Goal: Task Accomplishment & Management: Use online tool/utility

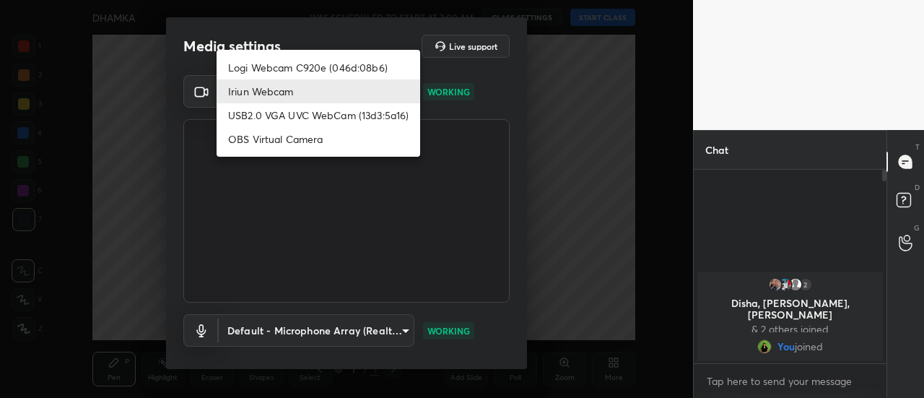
click at [315, 84] on body "1 2 3 4 5 6 7 C X Z C X Z E E Erase all H H DHAMKA WAS SCHEDULED TO START AT 7:…" at bounding box center [462, 199] width 924 height 398
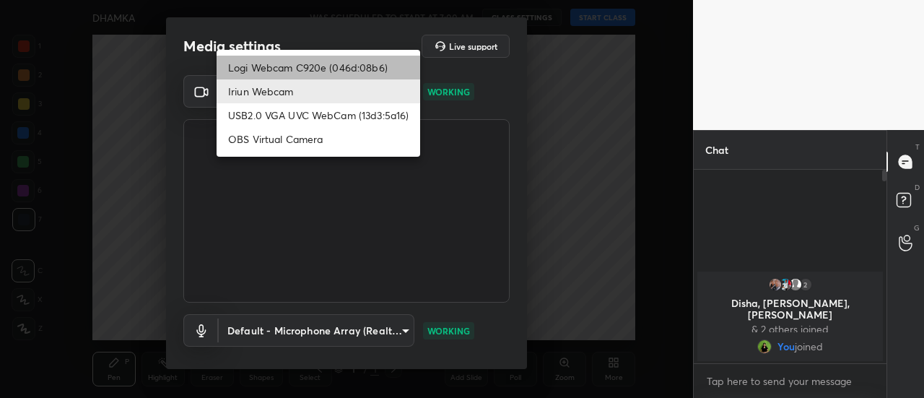
click at [330, 65] on li "Logi Webcam C920e (046d:08b6)" at bounding box center [319, 68] width 204 height 24
type input "bfdf6e9749fda72fa62dd39b8673869026ae3a59935418d763b6de5de5fe21f0"
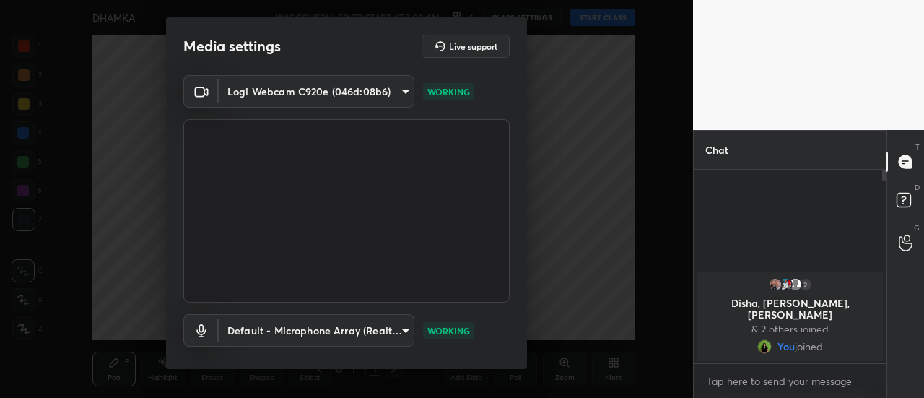
scroll to position [75, 0]
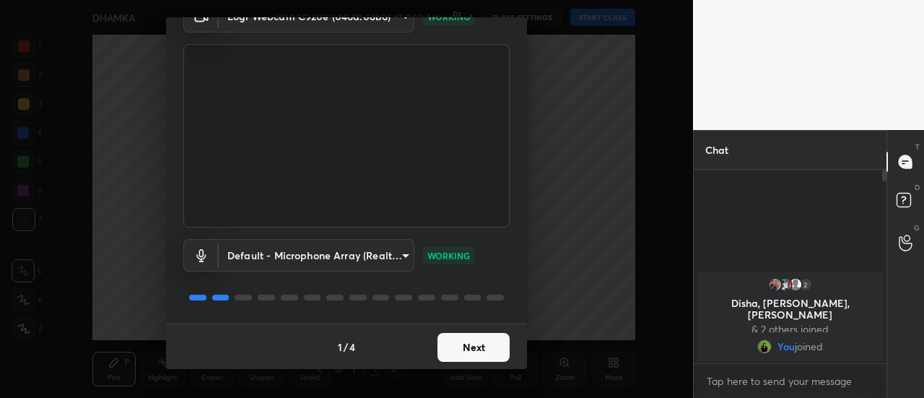
click at [466, 335] on button "Next" at bounding box center [473, 347] width 72 height 29
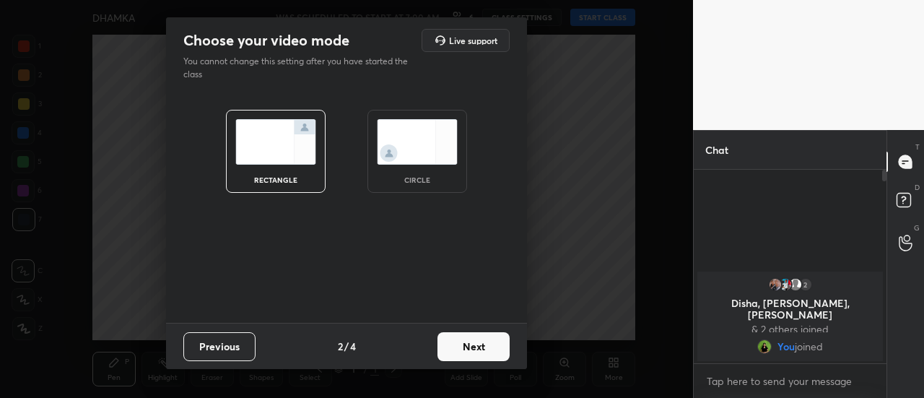
scroll to position [0, 0]
click at [462, 348] on button "Next" at bounding box center [473, 346] width 72 height 29
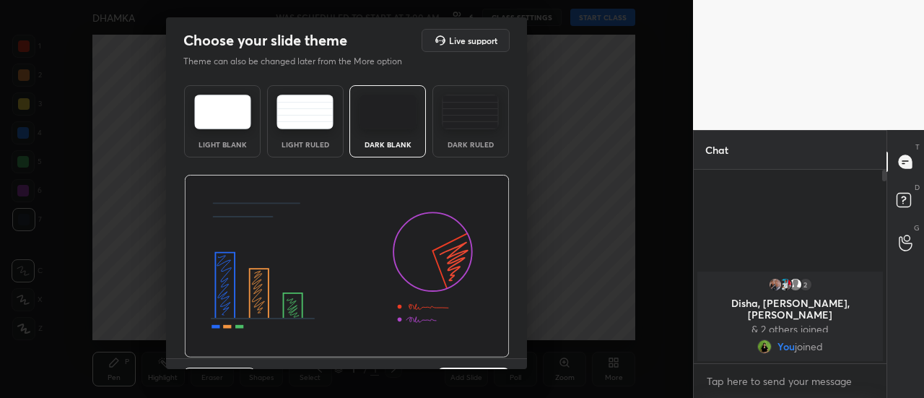
scroll to position [35, 0]
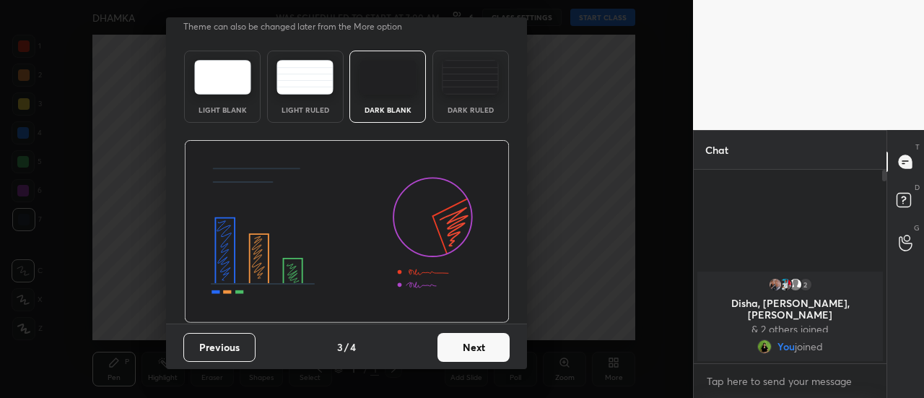
click at [482, 349] on button "Next" at bounding box center [473, 347] width 72 height 29
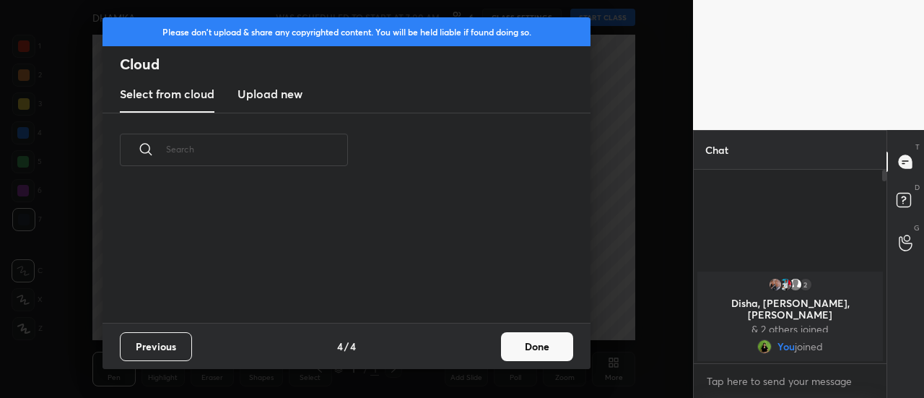
scroll to position [136, 463]
click at [528, 343] on button "Done" at bounding box center [537, 346] width 72 height 29
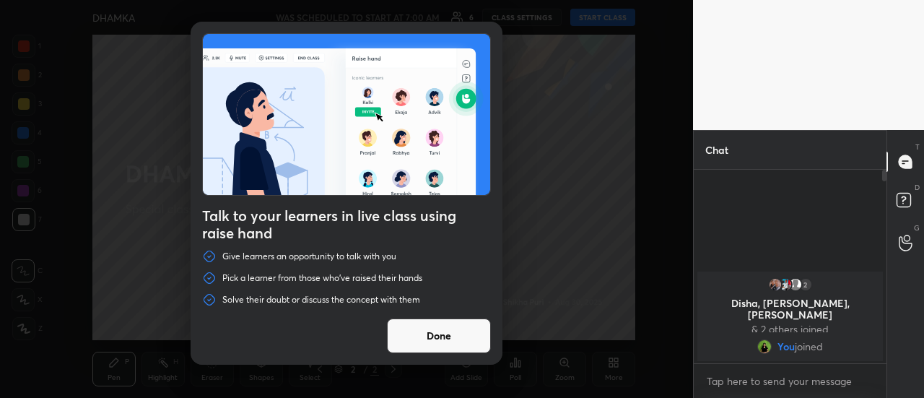
click at [447, 334] on button "Done" at bounding box center [439, 335] width 104 height 35
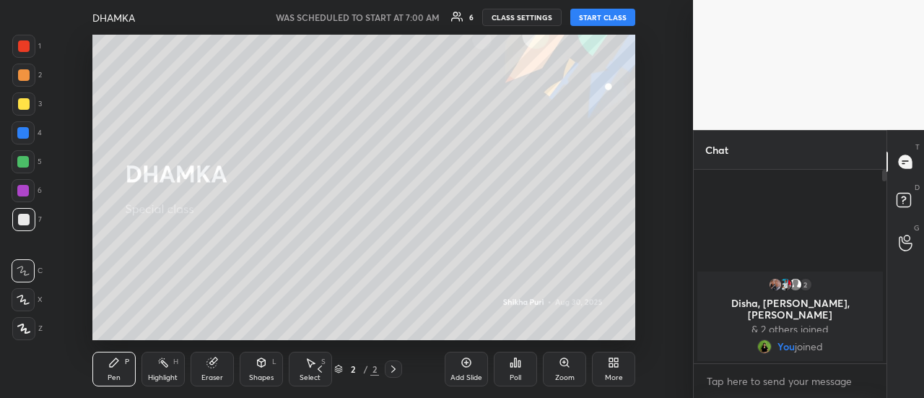
click at [612, 14] on button "START CLASS" at bounding box center [602, 17] width 65 height 17
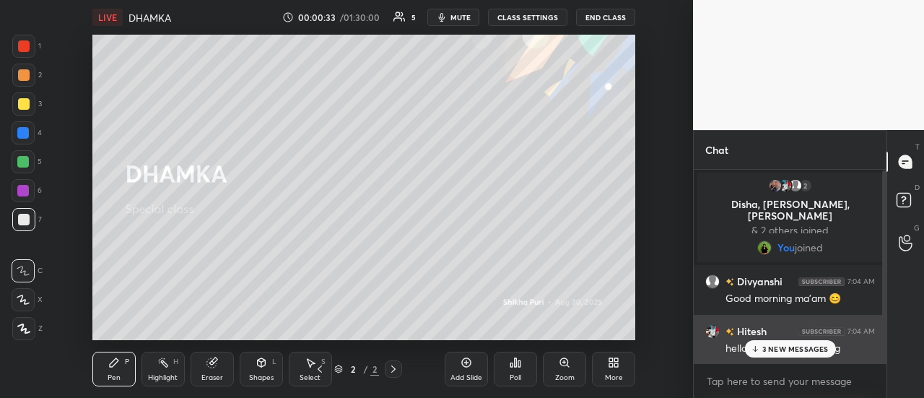
scroll to position [0, 0]
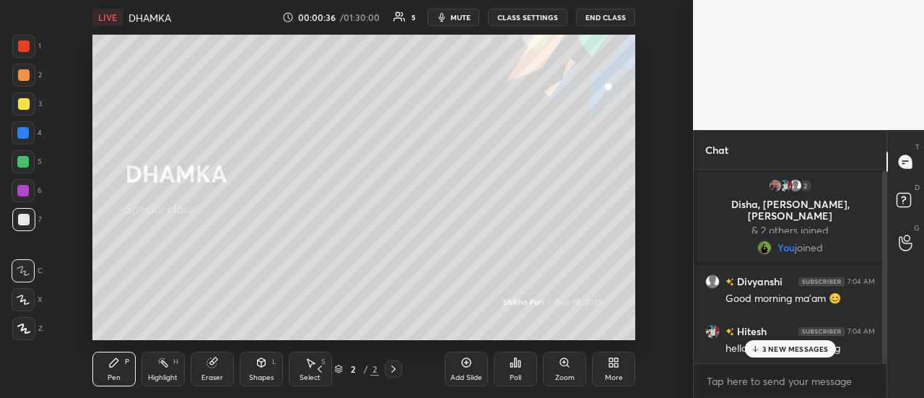
click at [808, 349] on p "3 NEW MESSAGES" at bounding box center [795, 348] width 66 height 9
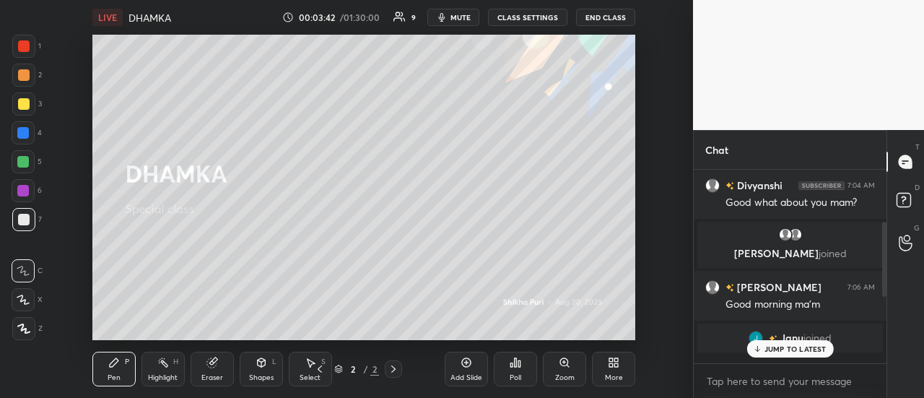
scroll to position [123, 0]
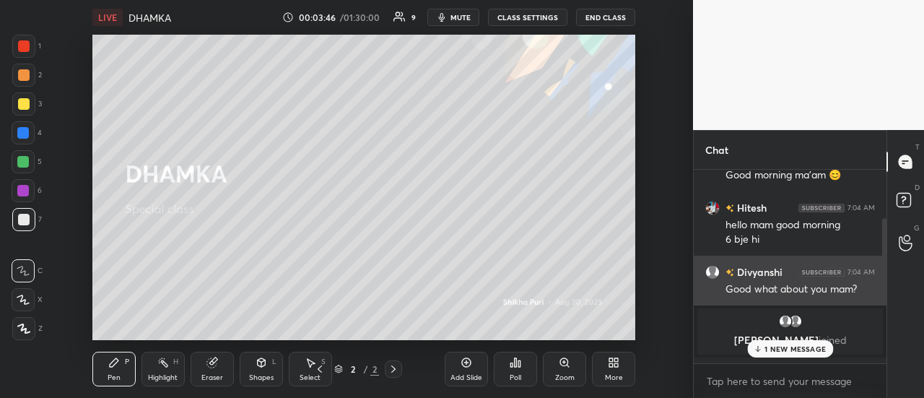
drag, startPoint x: 767, startPoint y: 271, endPoint x: 841, endPoint y: 255, distance: 75.3
click at [841, 255] on div "[PERSON_NAME] 7:04 AM Good what about you mam?" at bounding box center [790, 280] width 193 height 50
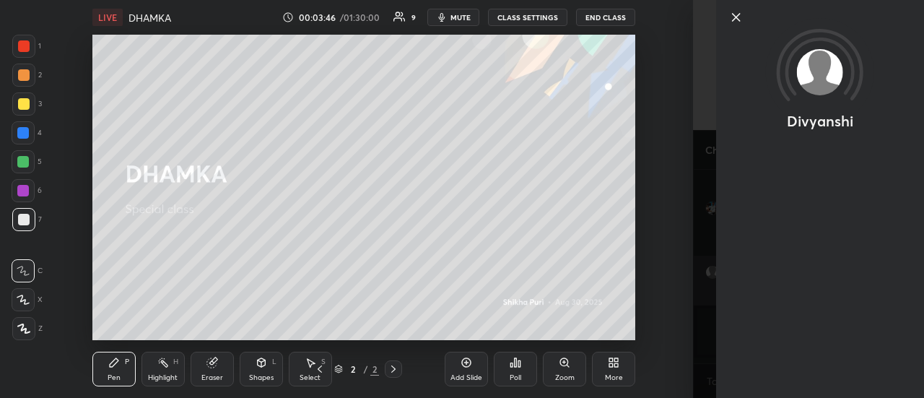
scroll to position [352, 0]
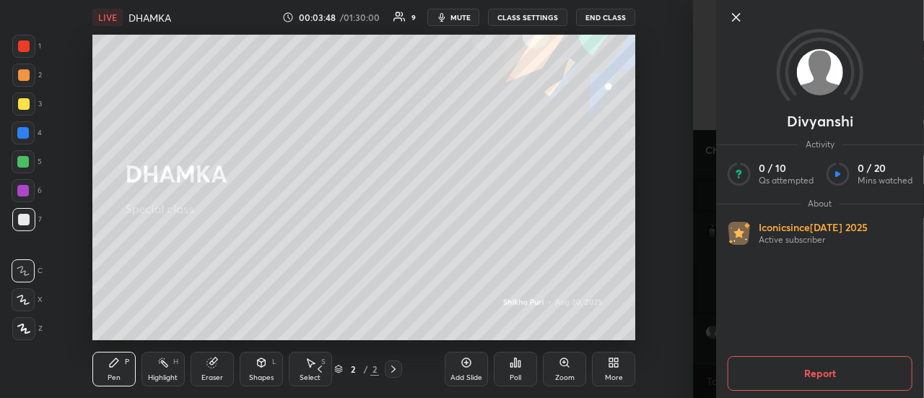
click at [738, 9] on icon at bounding box center [735, 17] width 17 height 17
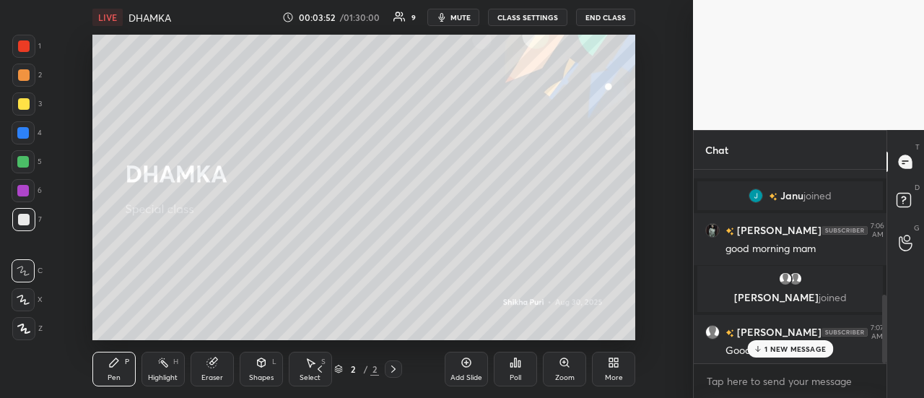
click at [792, 351] on p "1 NEW MESSAGE" at bounding box center [794, 348] width 61 height 9
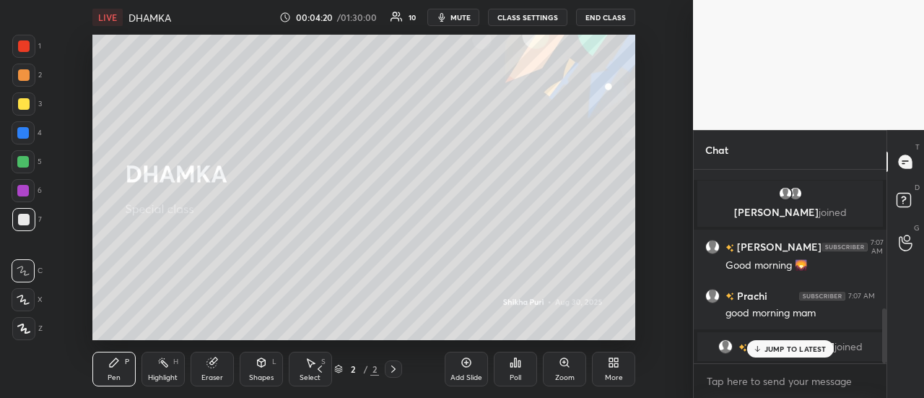
scroll to position [486, 0]
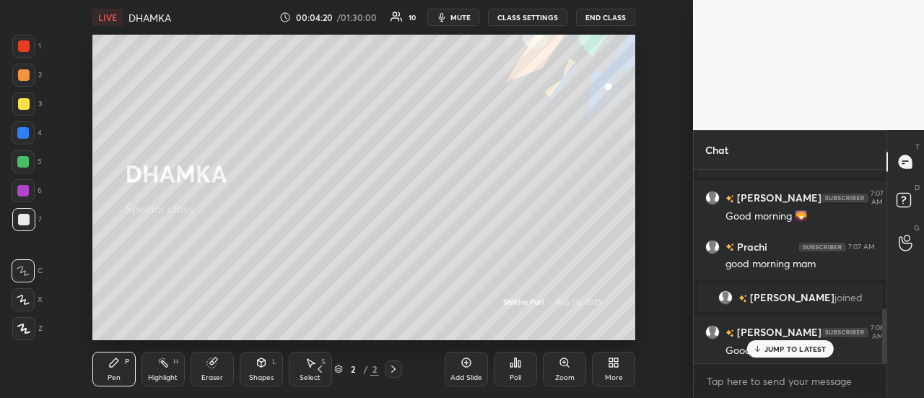
click at [600, 376] on div "More" at bounding box center [613, 368] width 43 height 35
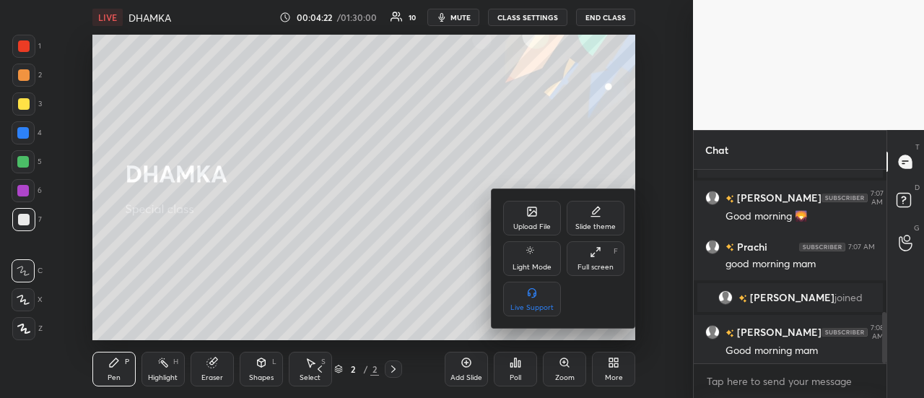
scroll to position [537, 0]
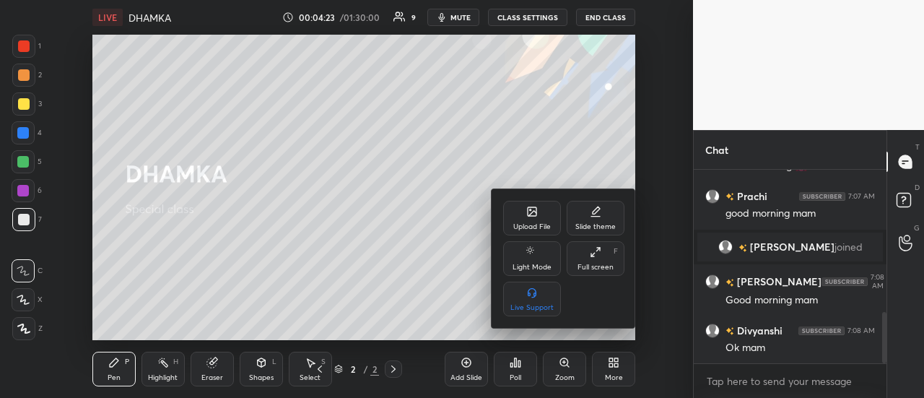
click at [536, 225] on div "Upload File" at bounding box center [532, 226] width 38 height 7
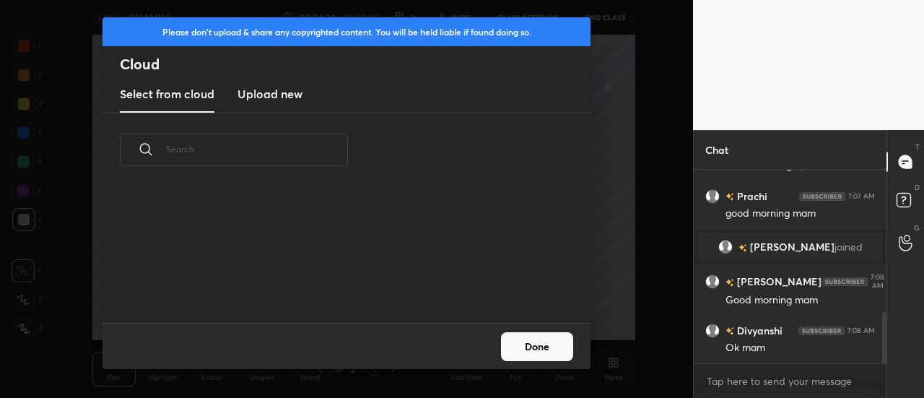
scroll to position [136, 463]
click at [281, 97] on h3 "Upload new" at bounding box center [269, 93] width 65 height 17
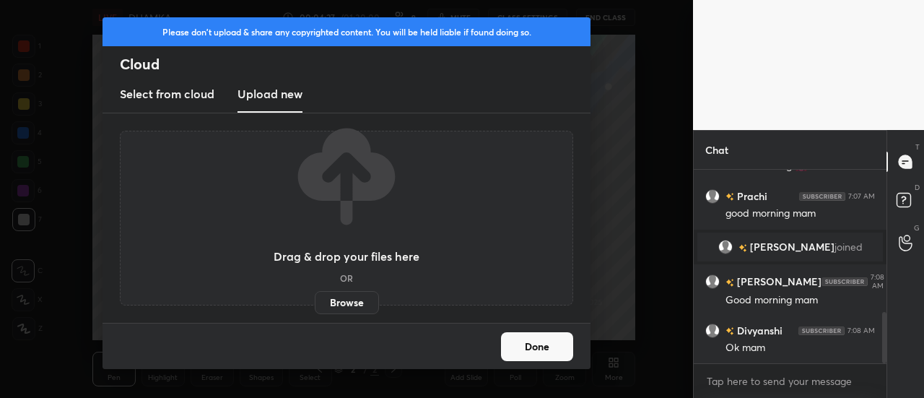
click at [354, 302] on label "Browse" at bounding box center [347, 302] width 64 height 23
click at [315, 302] on input "Browse" at bounding box center [315, 302] width 0 height 23
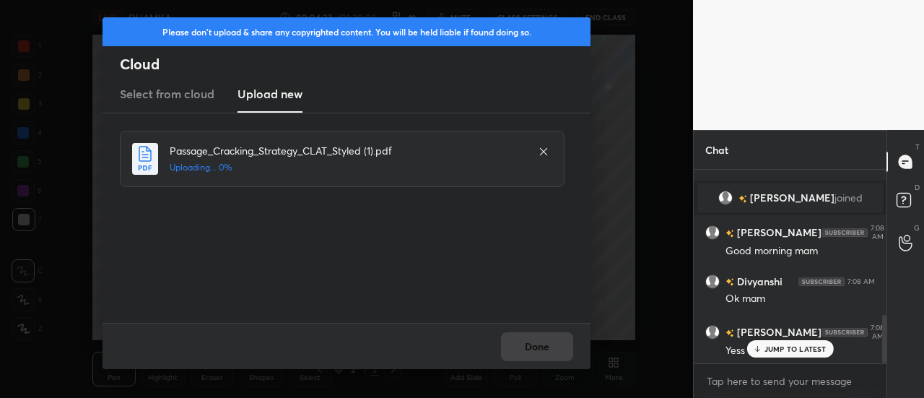
scroll to position [637, 0]
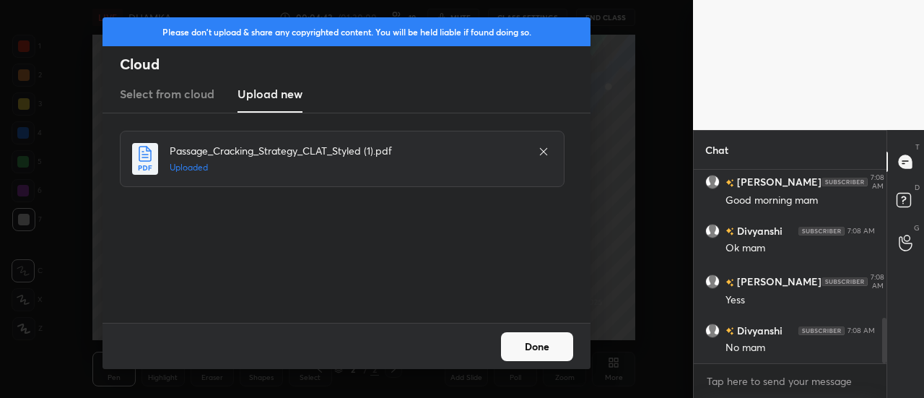
click at [545, 354] on button "Done" at bounding box center [537, 346] width 72 height 29
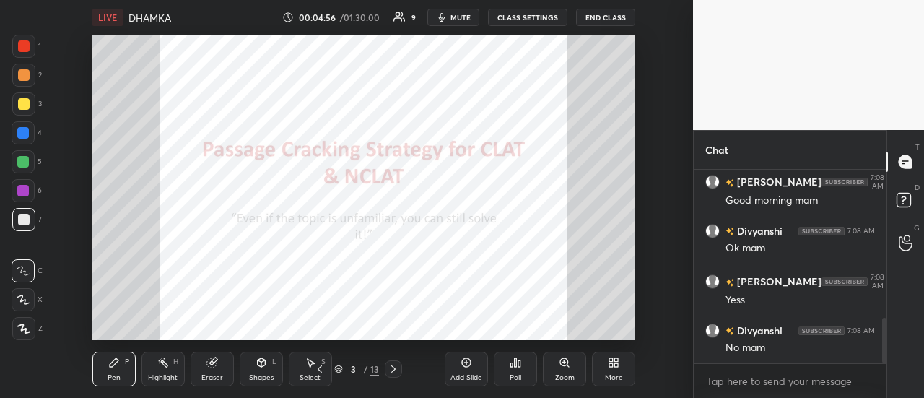
click at [17, 194] on div at bounding box center [23, 190] width 23 height 23
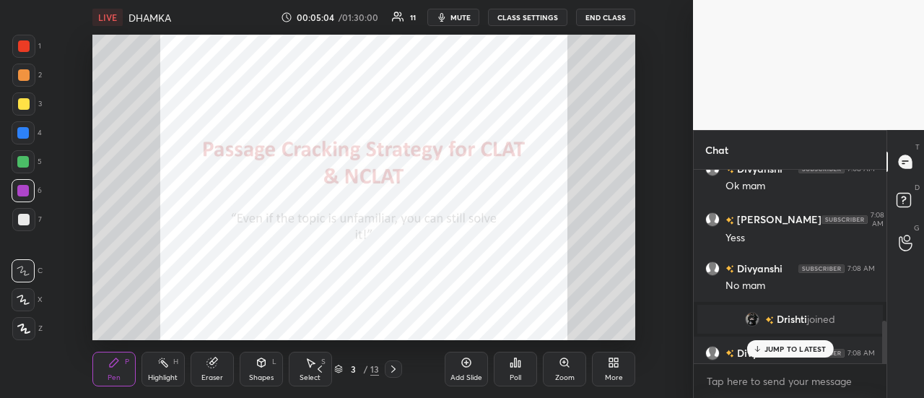
scroll to position [693, 0]
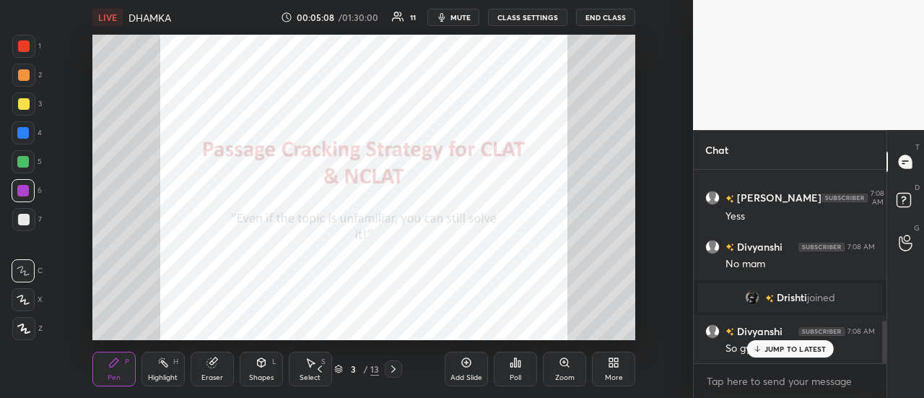
click at [787, 344] on div "[PERSON_NAME] 7:04 AM Good what about you mam? [PERSON_NAME] joined [PERSON_NAM…" at bounding box center [790, 266] width 193 height 193
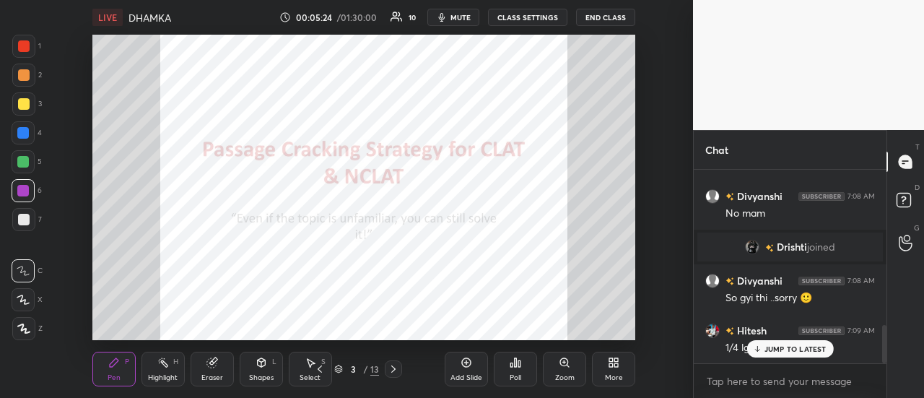
scroll to position [792, 0]
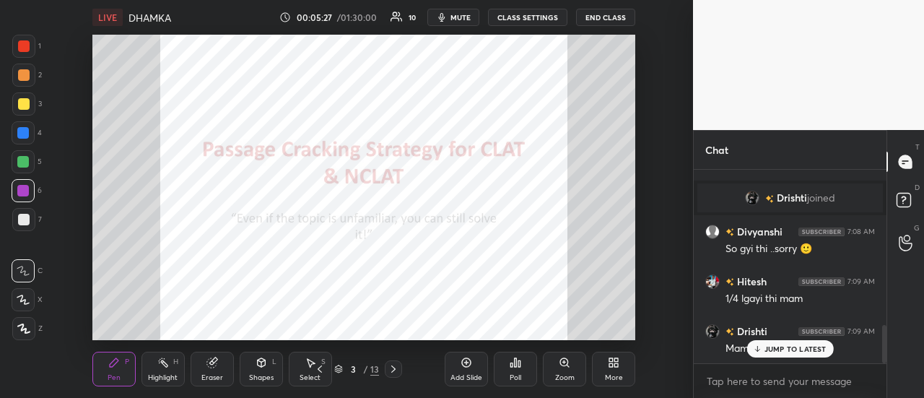
click at [808, 353] on p "JUMP TO LATEST" at bounding box center [795, 348] width 62 height 9
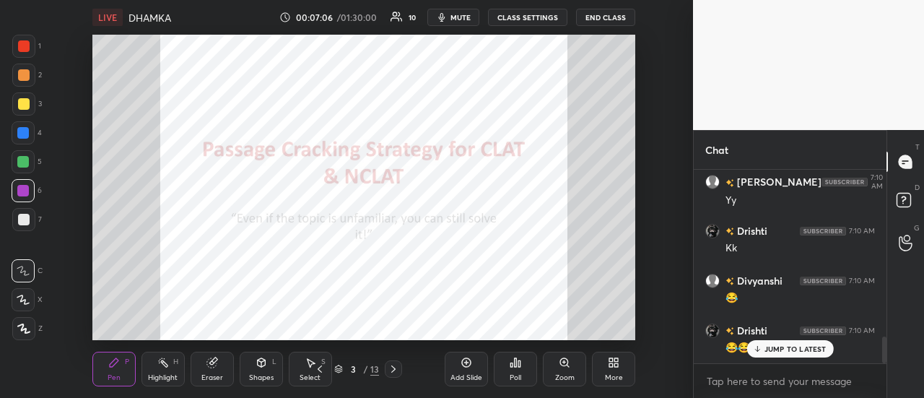
scroll to position [1204, 0]
click at [808, 353] on div "Yojana 7:08 AM [PERSON_NAME] 7:08 AM No mam [PERSON_NAME] joined [PERSON_NAME] …" at bounding box center [790, 266] width 193 height 193
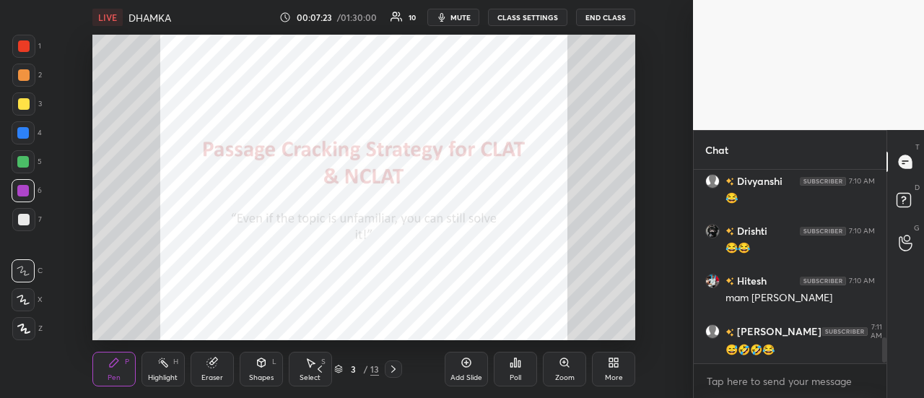
scroll to position [1303, 0]
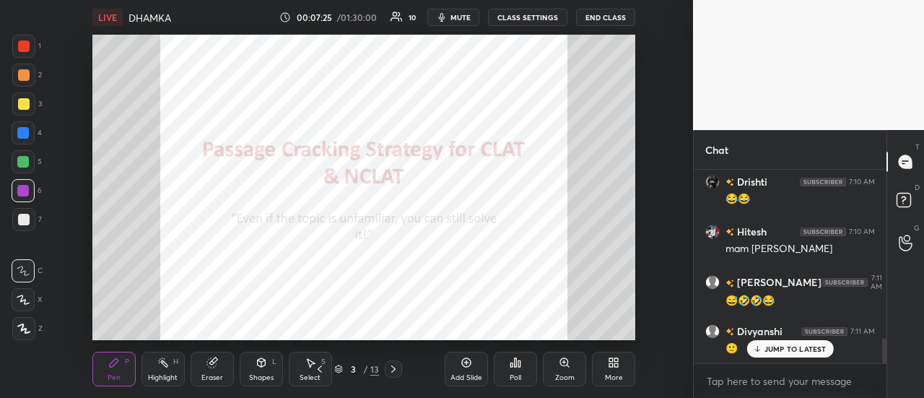
click at [782, 351] on p "JUMP TO LATEST" at bounding box center [795, 348] width 62 height 9
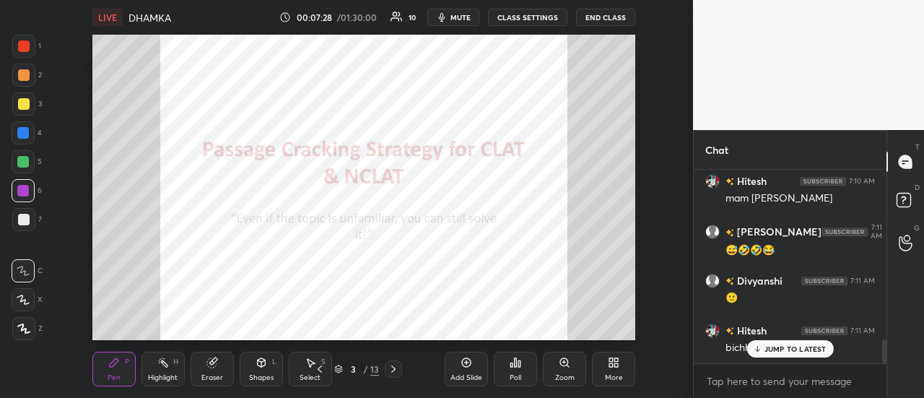
scroll to position [1403, 0]
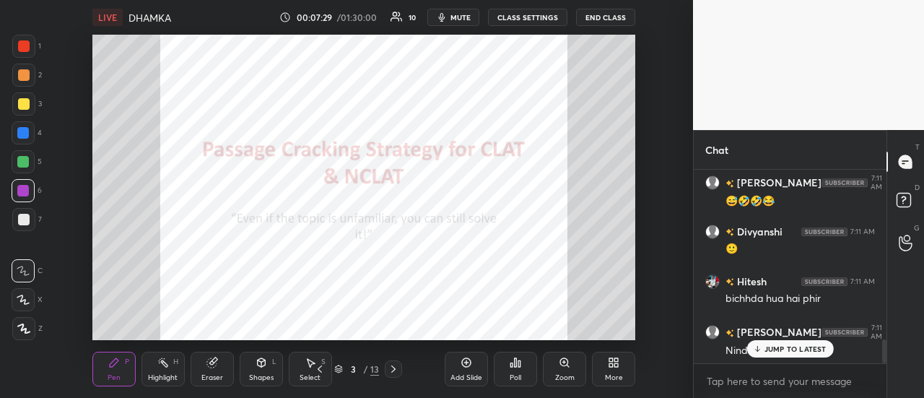
click at [782, 351] on p "JUMP TO LATEST" at bounding box center [795, 348] width 62 height 9
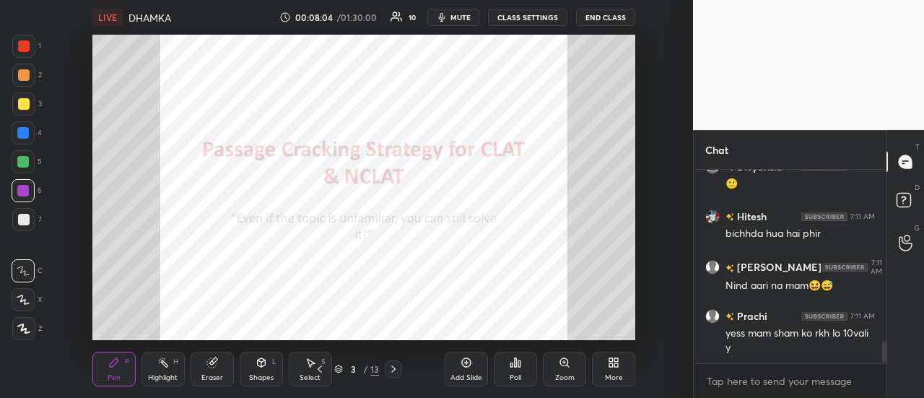
scroll to position [1517, 0]
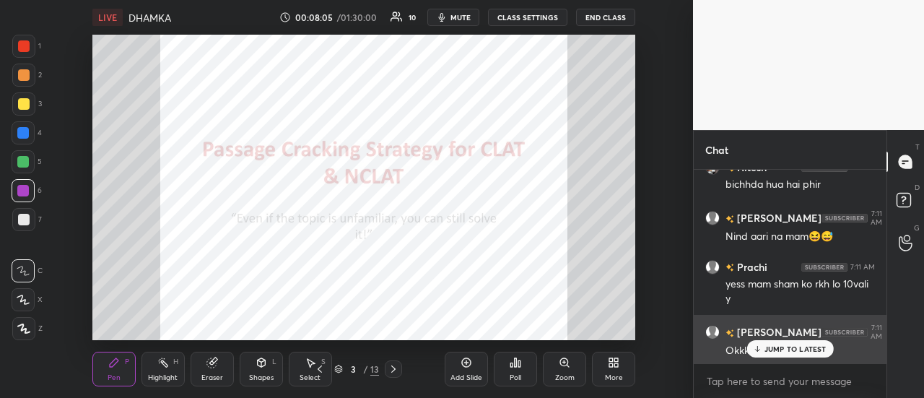
click at [764, 349] on div "JUMP TO LATEST" at bounding box center [789, 348] width 87 height 17
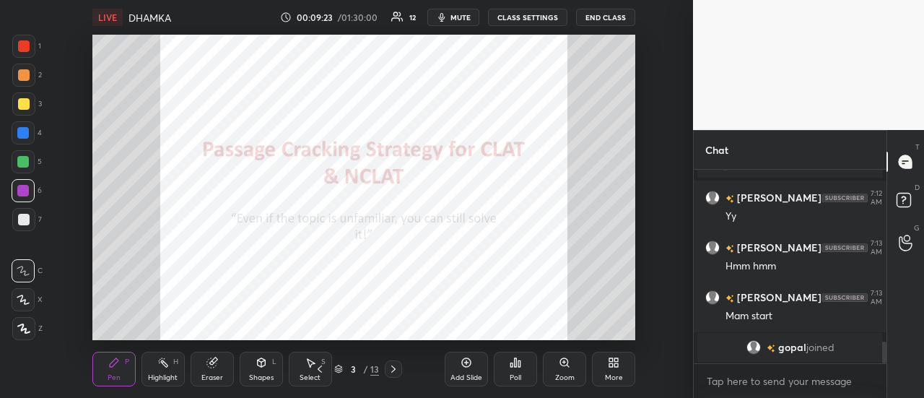
scroll to position [1543, 0]
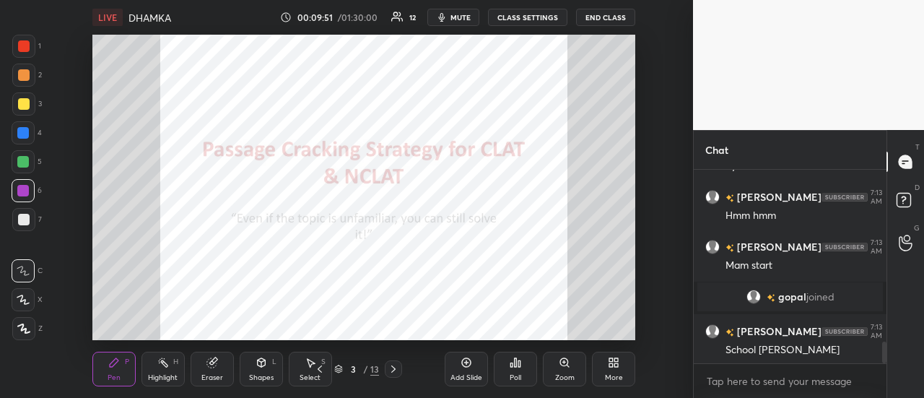
click at [25, 329] on icon at bounding box center [24, 328] width 12 height 9
click at [25, 136] on div at bounding box center [23, 133] width 12 height 12
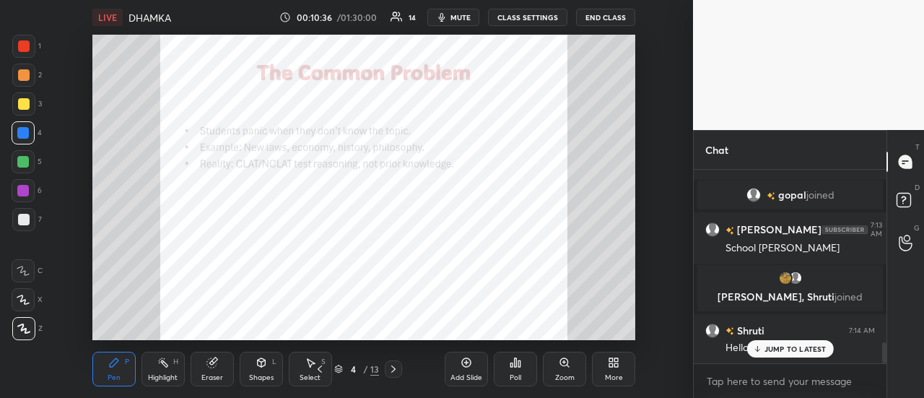
scroll to position [1576, 0]
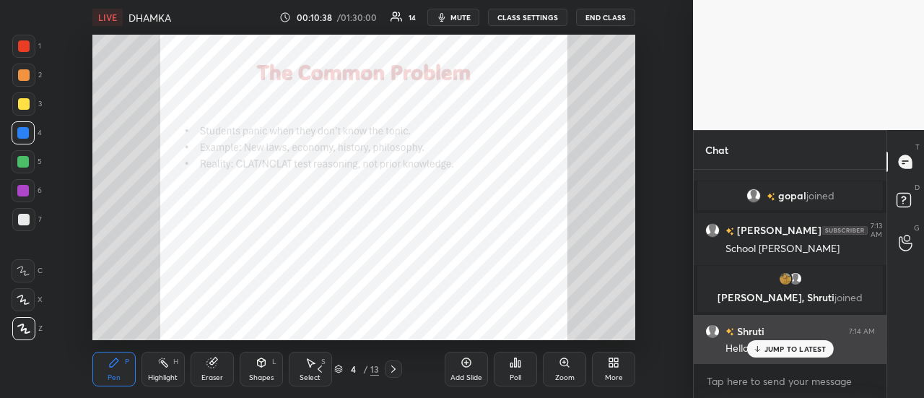
click at [774, 351] on p "JUMP TO LATEST" at bounding box center [795, 348] width 62 height 9
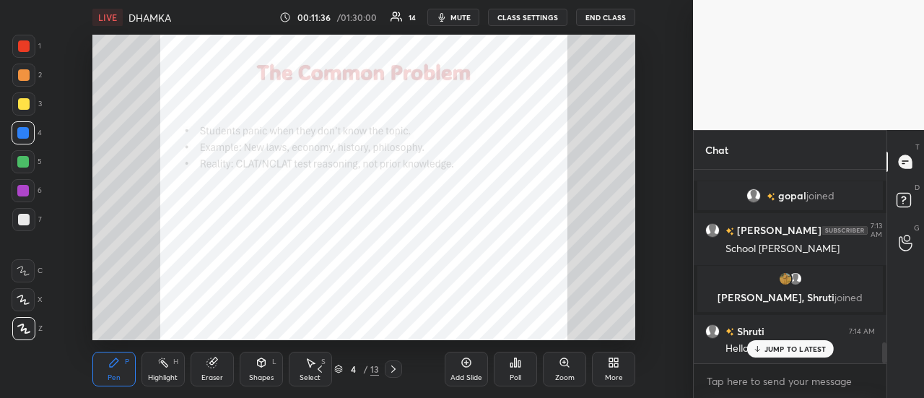
scroll to position [1611, 0]
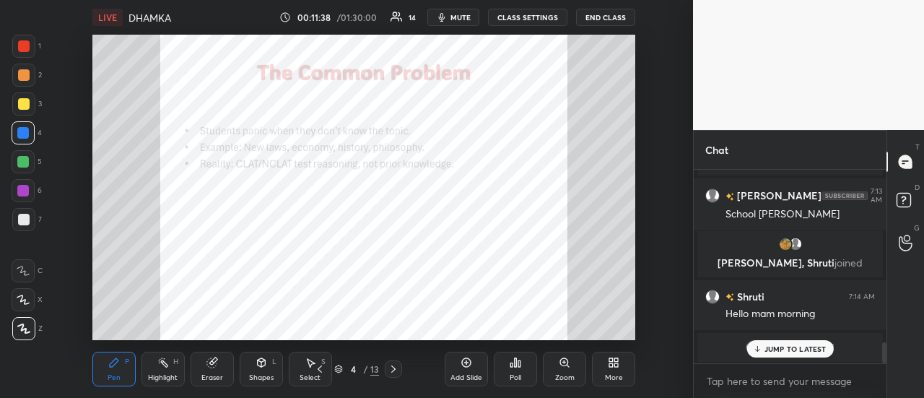
click at [789, 351] on p "JUMP TO LATEST" at bounding box center [795, 348] width 62 height 9
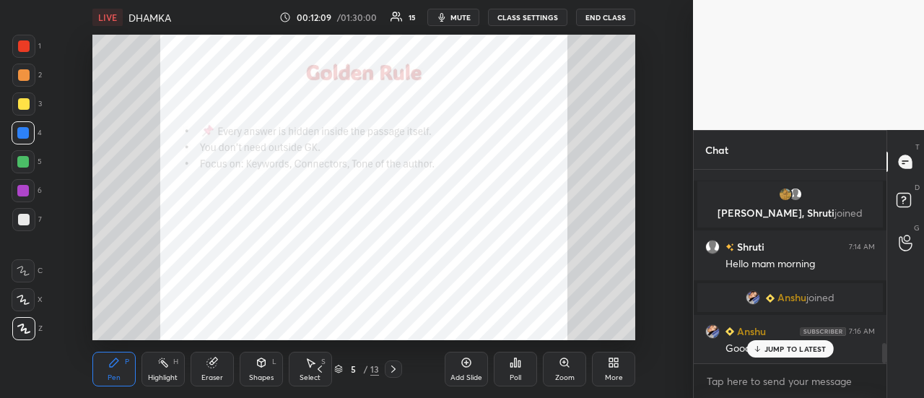
scroll to position [1654, 0]
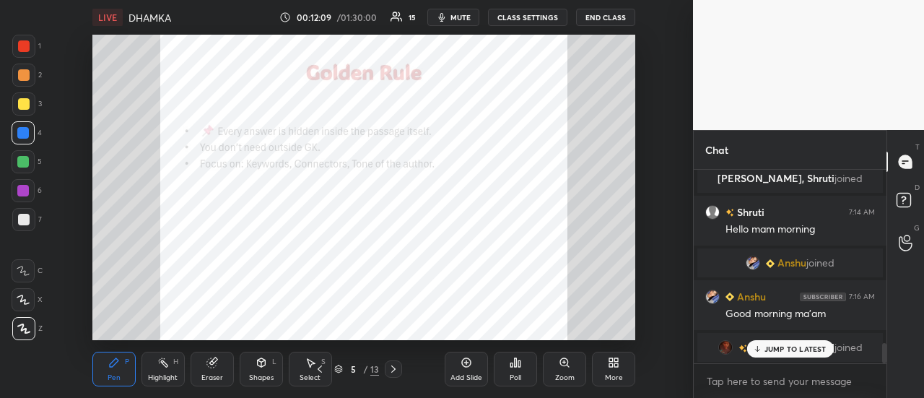
click at [779, 350] on p "JUMP TO LATEST" at bounding box center [795, 348] width 62 height 9
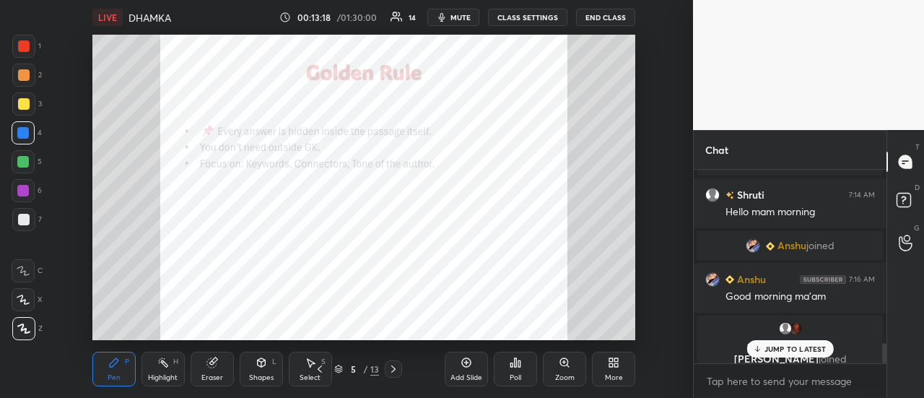
click at [795, 349] on p "JUMP TO LATEST" at bounding box center [795, 348] width 62 height 9
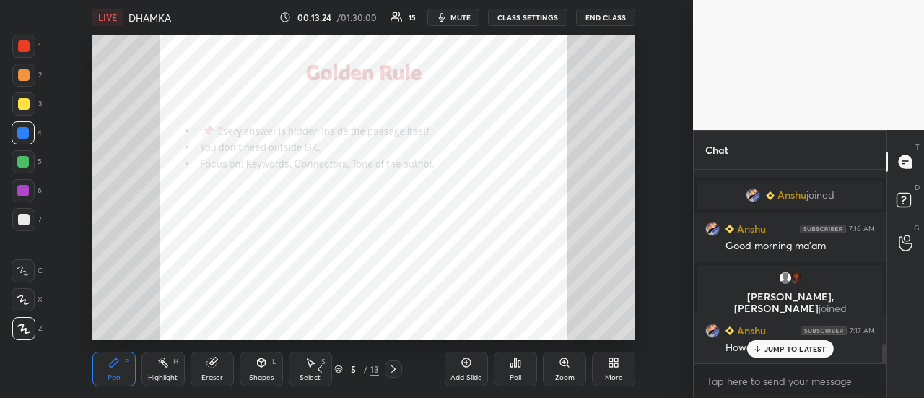
scroll to position [1744, 0]
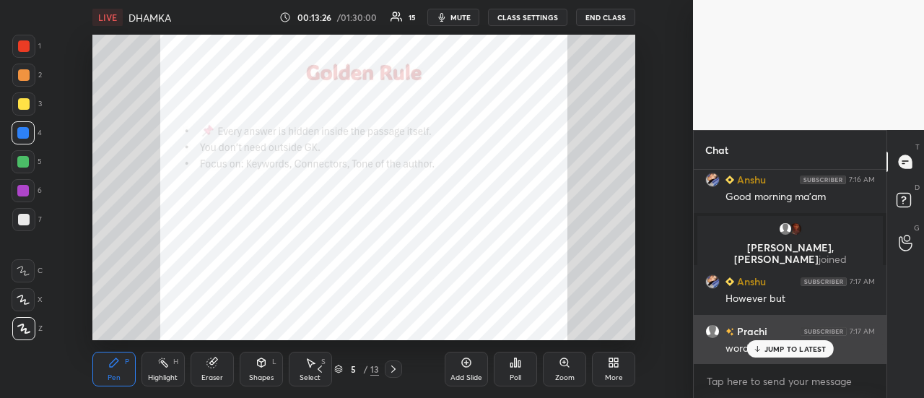
click at [807, 350] on p "JUMP TO LATEST" at bounding box center [795, 348] width 62 height 9
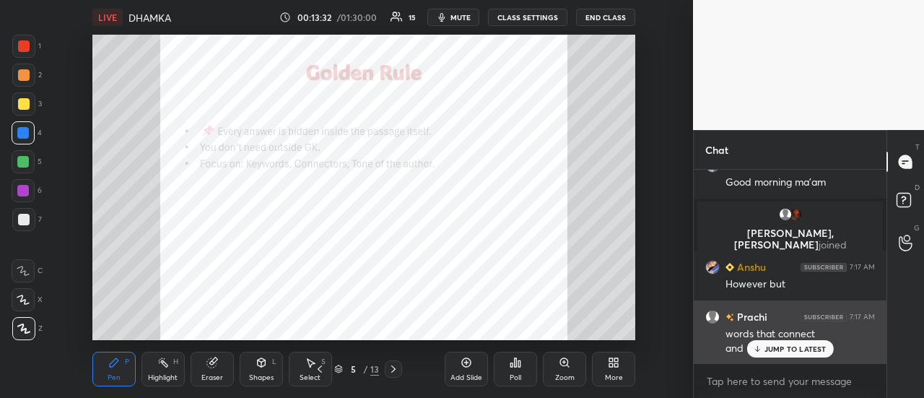
click at [782, 354] on div "JUMP TO LATEST" at bounding box center [789, 348] width 87 height 17
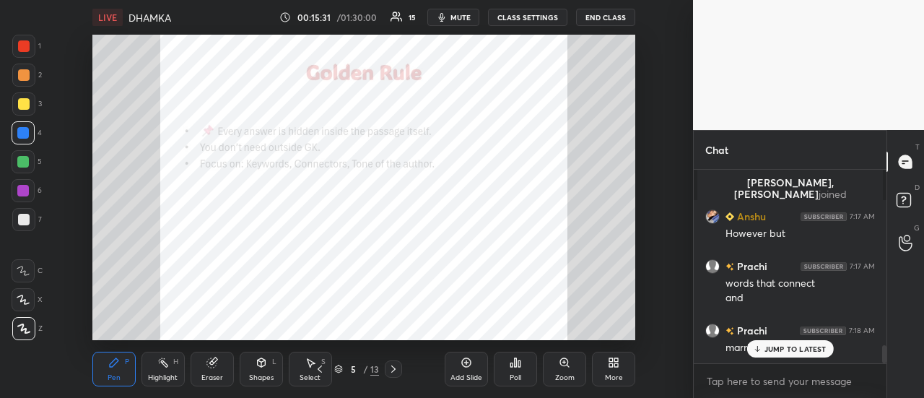
scroll to position [1871, 0]
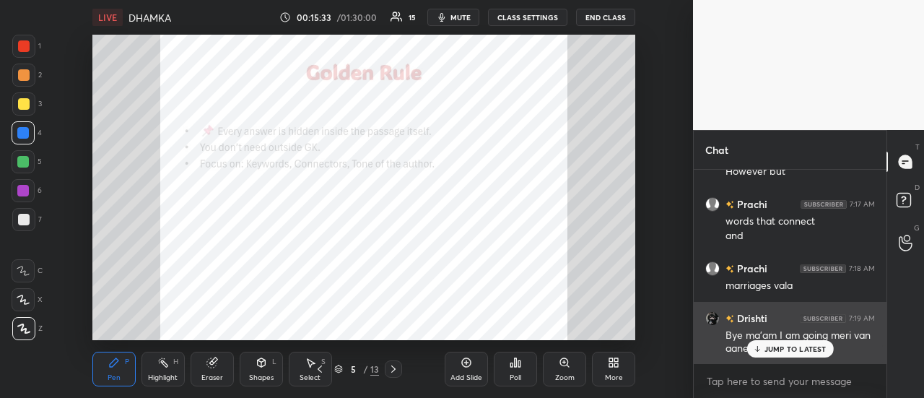
click at [813, 349] on p "JUMP TO LATEST" at bounding box center [795, 348] width 62 height 9
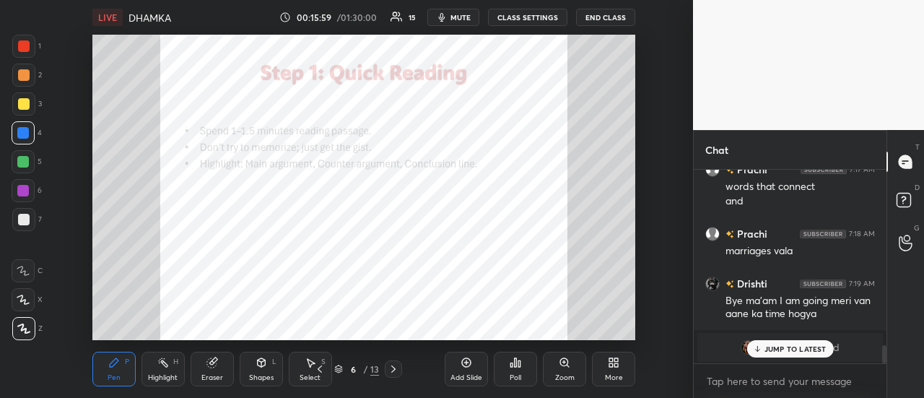
click at [785, 345] on p "JUMP TO LATEST" at bounding box center [795, 348] width 62 height 9
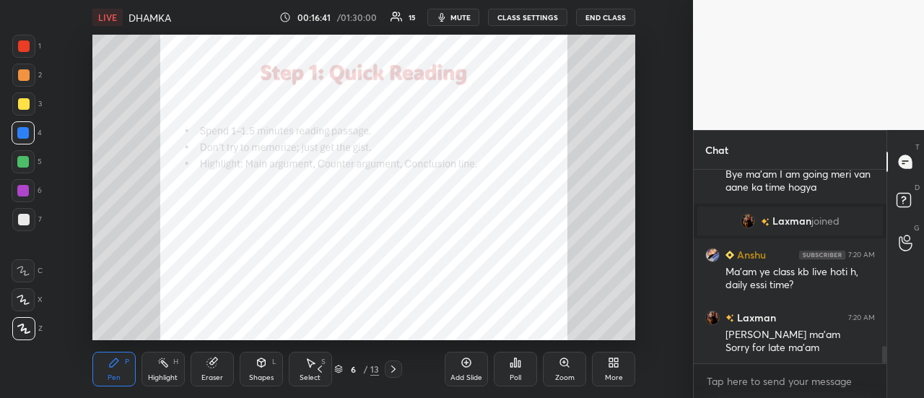
scroll to position [2012, 0]
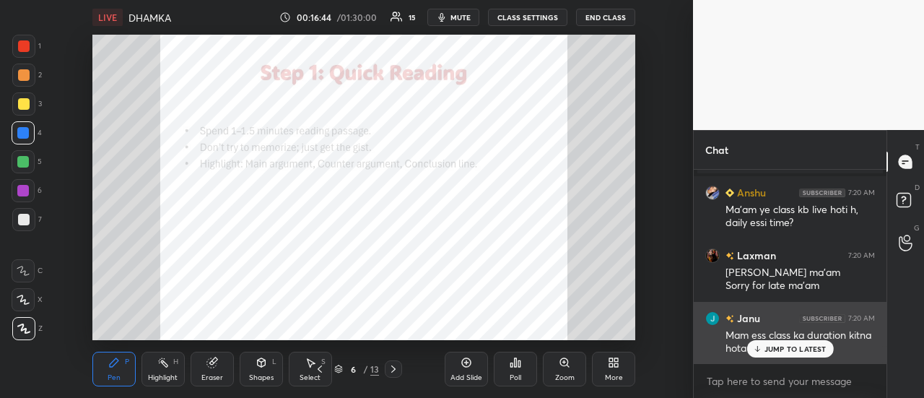
click at [793, 346] on p "JUMP TO LATEST" at bounding box center [795, 348] width 62 height 9
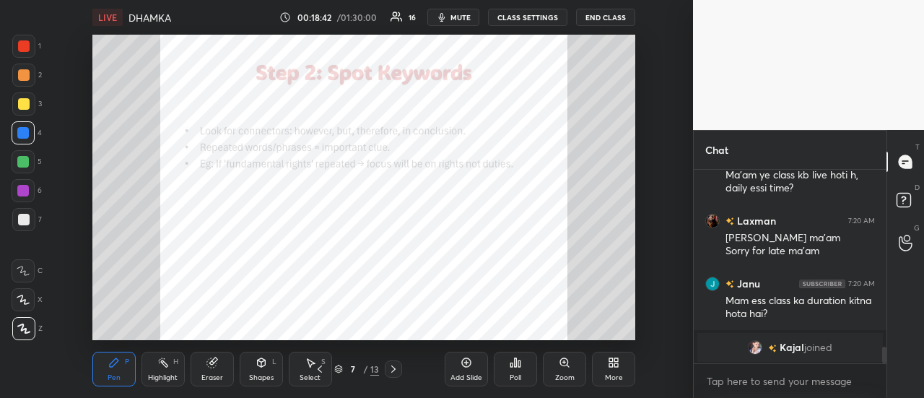
scroll to position [2057, 0]
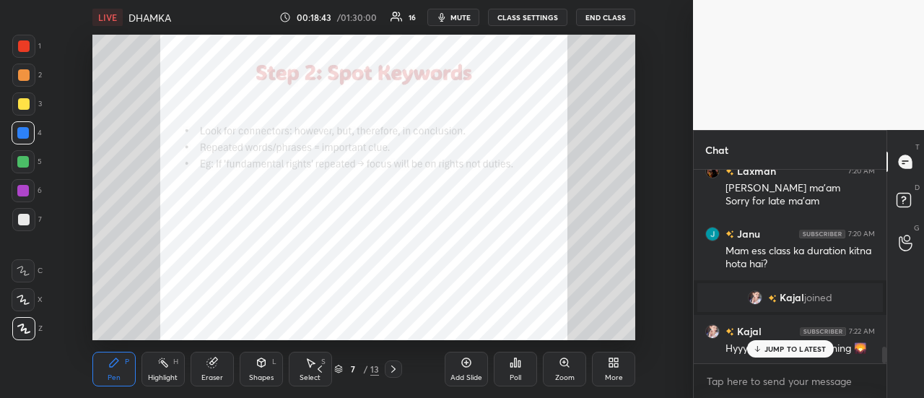
click at [794, 342] on div "JUMP TO LATEST" at bounding box center [789, 348] width 87 height 17
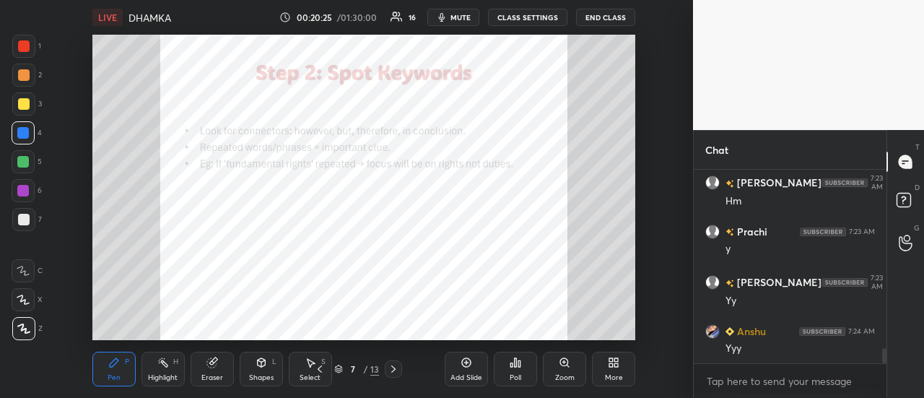
scroll to position [2307, 0]
click at [778, 391] on div "Yy mam" at bounding box center [799, 398] width 149 height 14
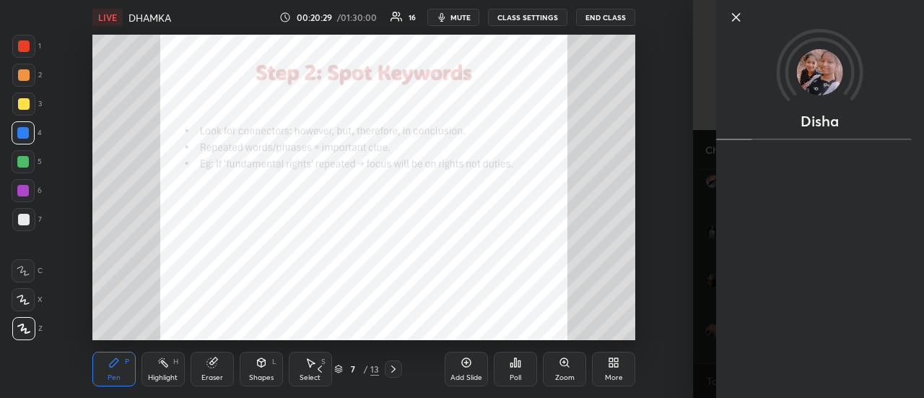
scroll to position [2455, 0]
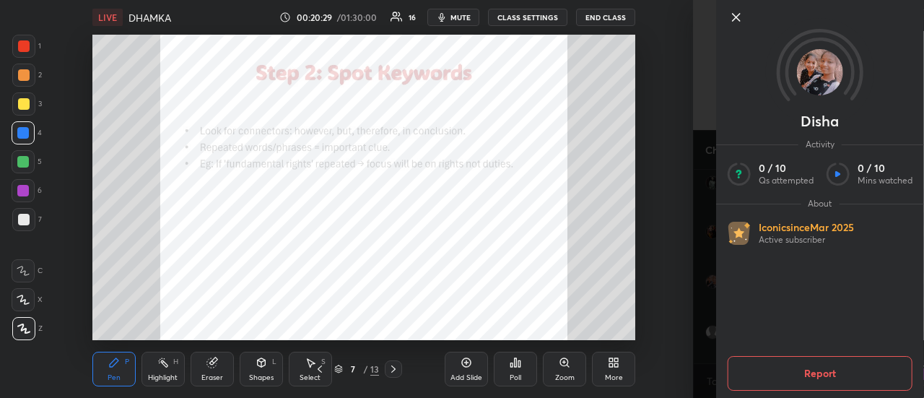
click at [742, 25] on icon at bounding box center [735, 17] width 17 height 17
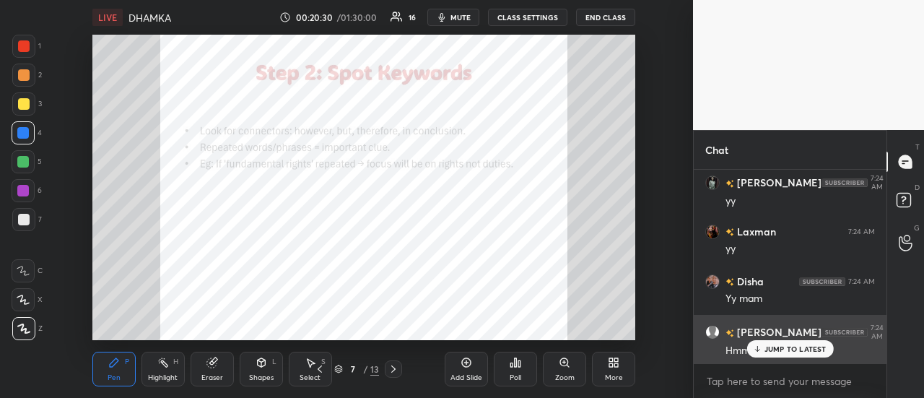
click at [779, 347] on p "JUMP TO LATEST" at bounding box center [795, 348] width 62 height 9
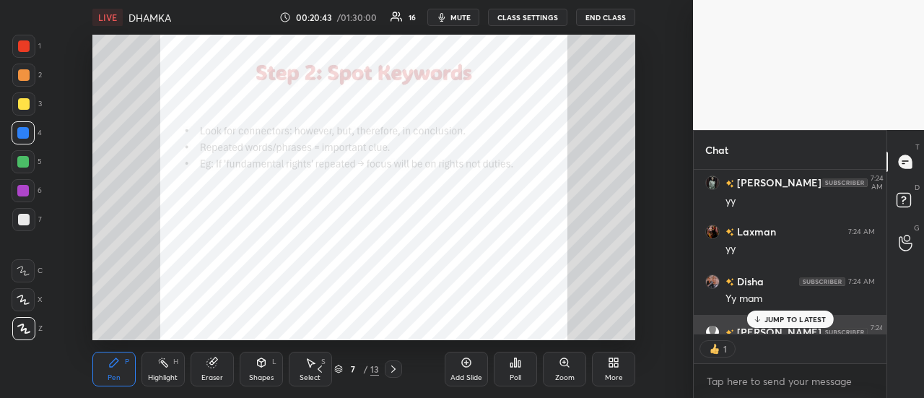
scroll to position [5, 4]
click at [785, 314] on div "JUMP TO LATEST" at bounding box center [789, 318] width 87 height 17
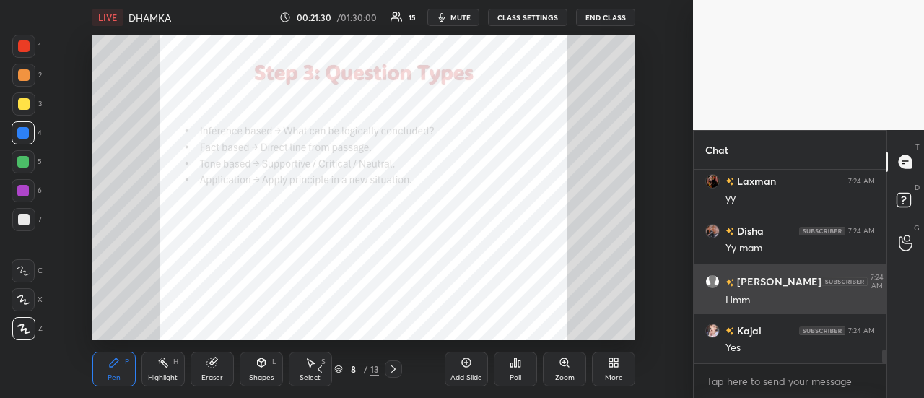
scroll to position [2555, 0]
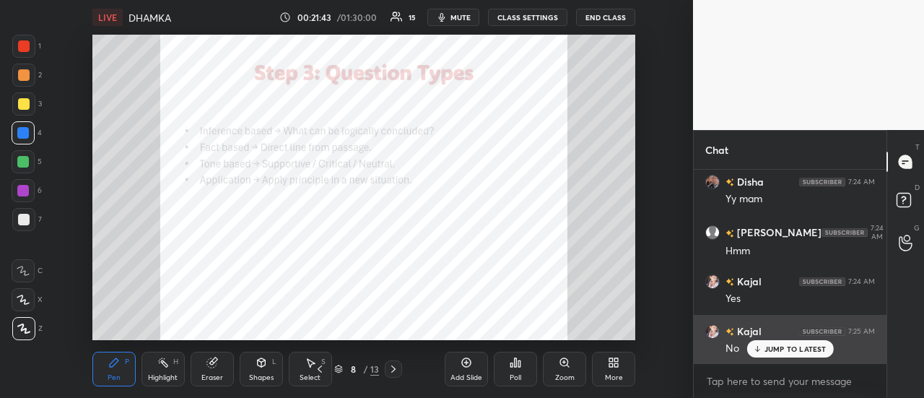
click at [803, 348] on p "JUMP TO LATEST" at bounding box center [795, 348] width 62 height 9
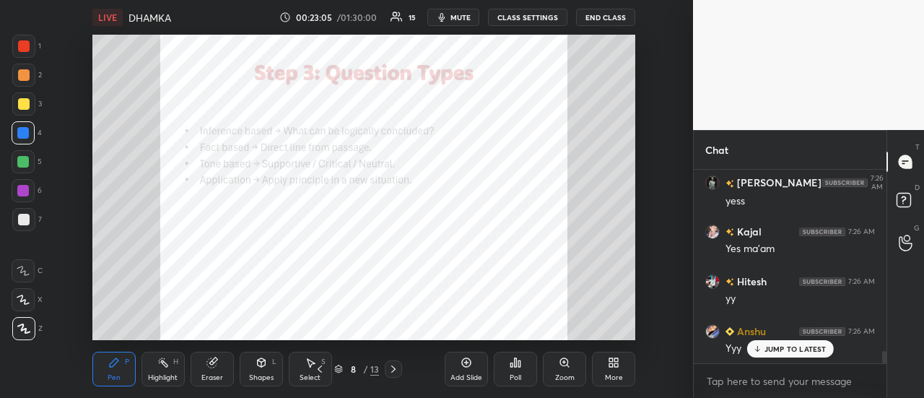
scroll to position [3053, 0]
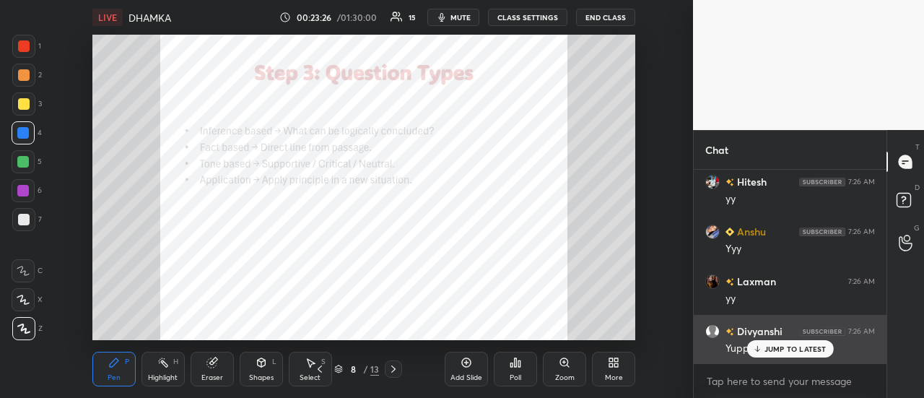
click at [772, 354] on div "JUMP TO LATEST" at bounding box center [789, 348] width 87 height 17
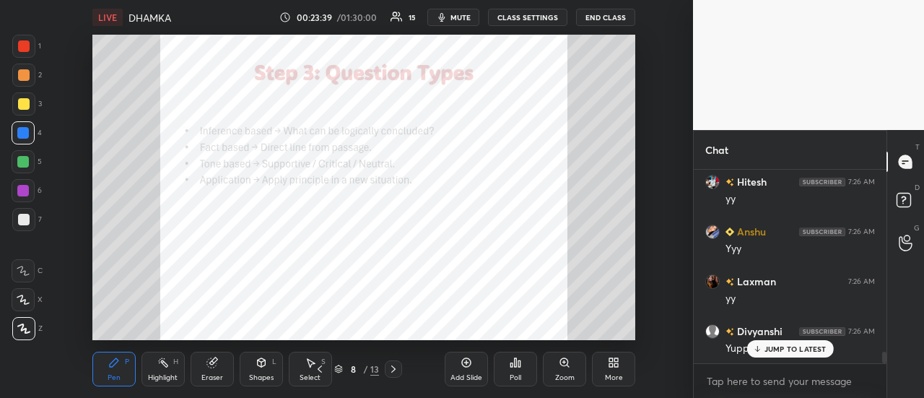
scroll to position [3087, 0]
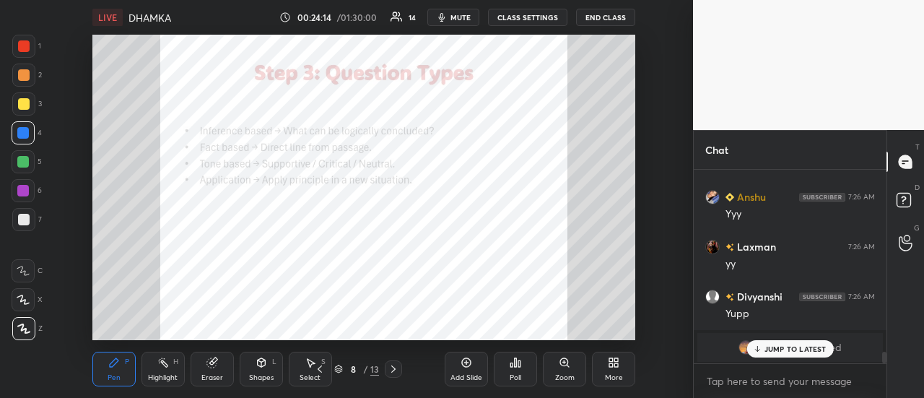
click at [799, 349] on p "JUMP TO LATEST" at bounding box center [795, 348] width 62 height 9
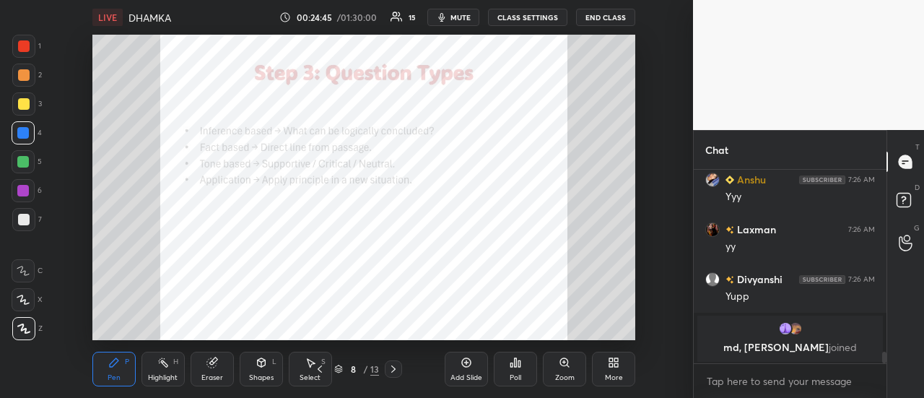
click at [463, 365] on icon at bounding box center [466, 362] width 9 height 9
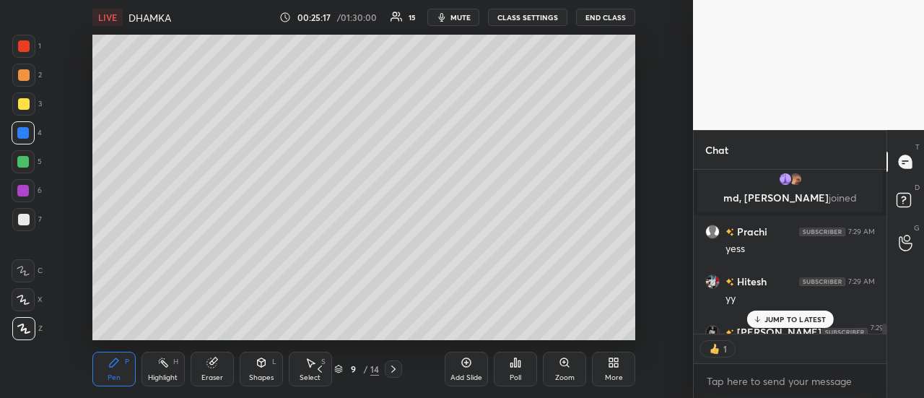
scroll to position [159, 188]
click at [798, 313] on div "JUMP TO LATEST" at bounding box center [789, 318] width 87 height 17
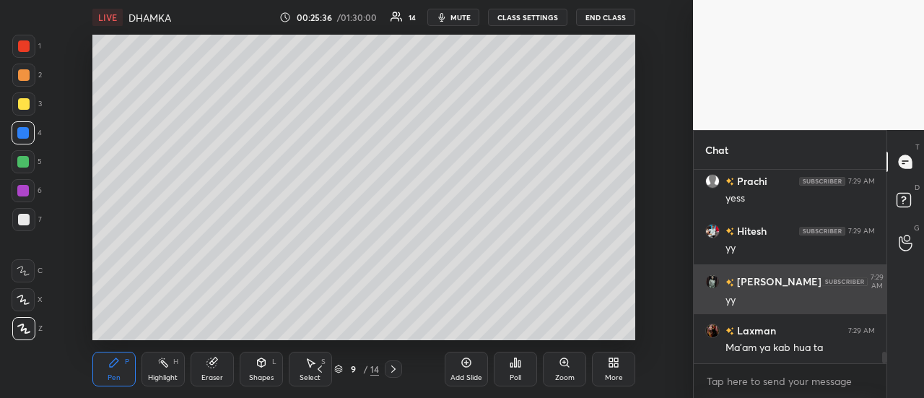
scroll to position [3040, 0]
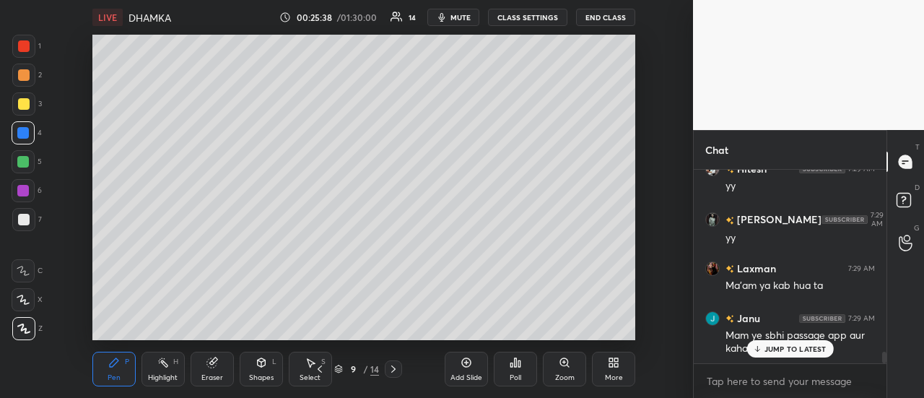
click at [767, 353] on p "JUMP TO LATEST" at bounding box center [795, 348] width 62 height 9
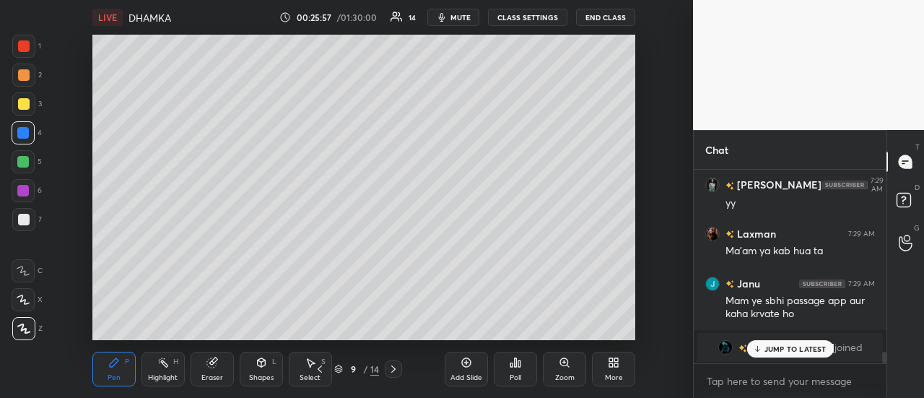
click at [778, 344] on p "JUMP TO LATEST" at bounding box center [795, 348] width 62 height 9
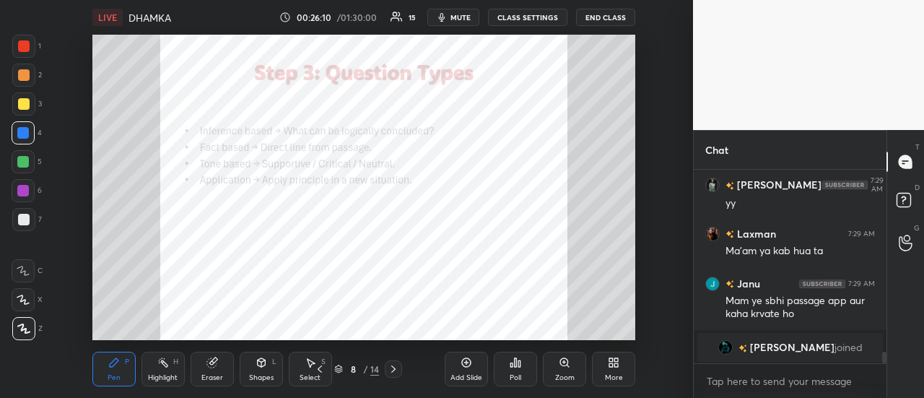
click at [473, 361] on div "Add Slide" at bounding box center [466, 368] width 43 height 35
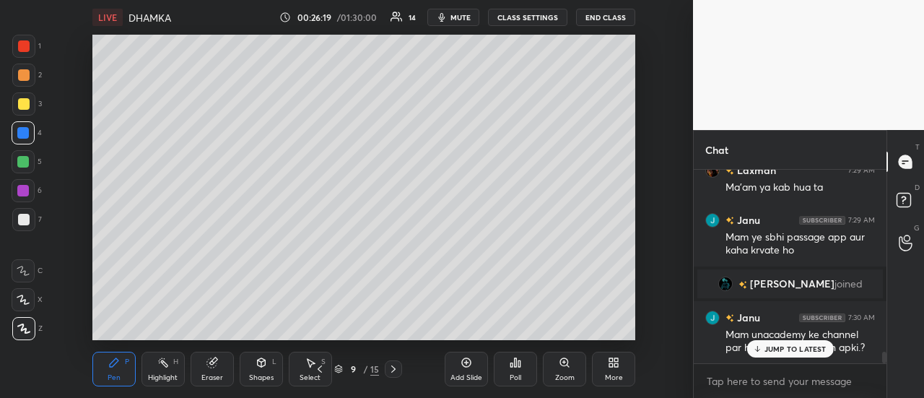
scroll to position [3105, 0]
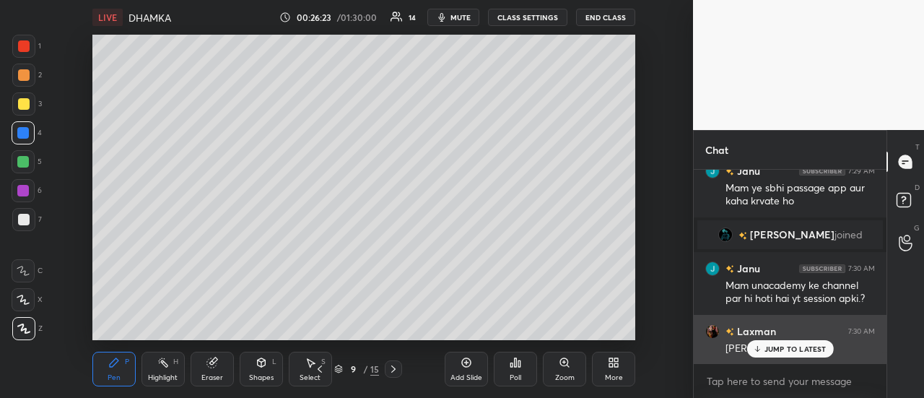
click at [795, 350] on p "JUMP TO LATEST" at bounding box center [795, 348] width 62 height 9
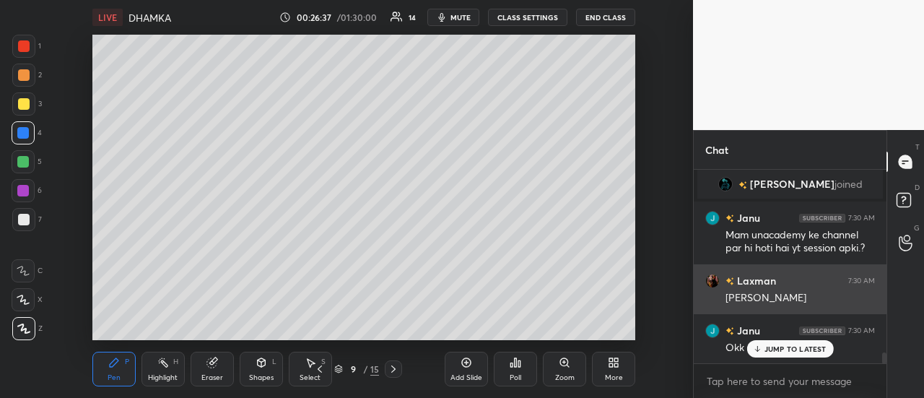
scroll to position [3204, 0]
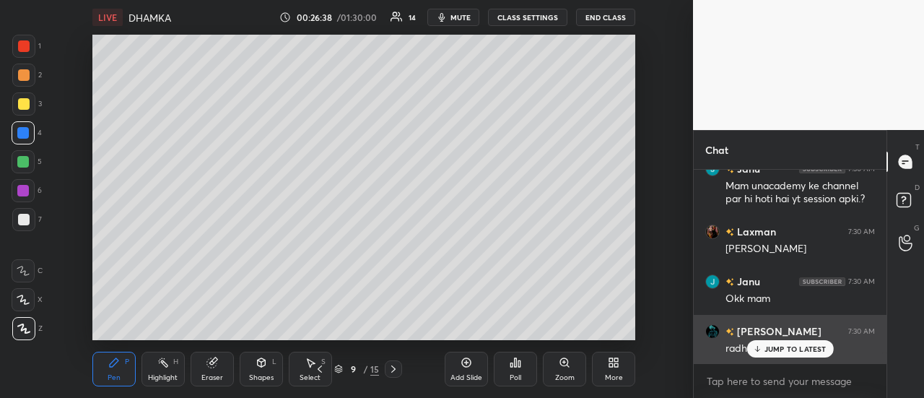
click at [789, 352] on p "JUMP TO LATEST" at bounding box center [795, 348] width 62 height 9
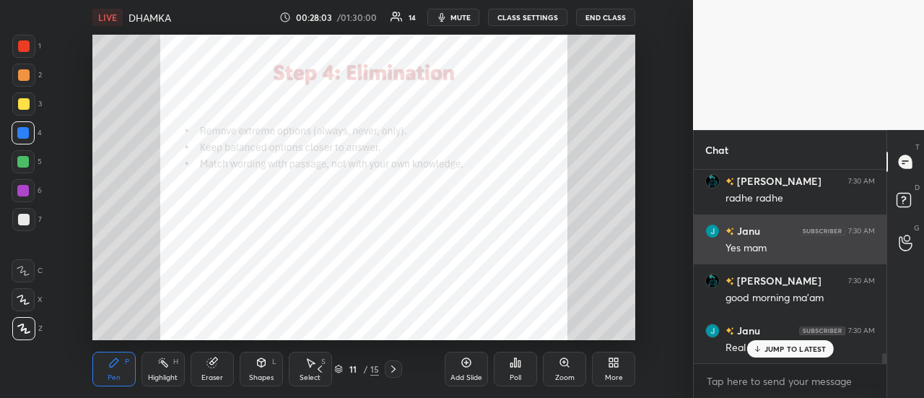
scroll to position [3404, 0]
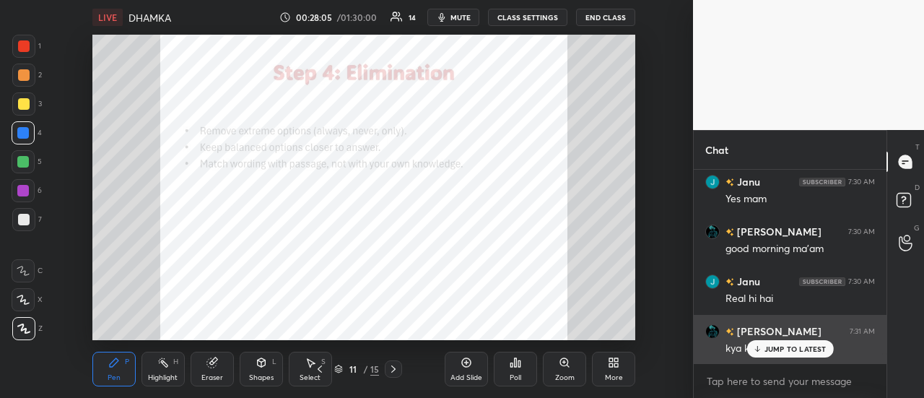
click at [785, 344] on div "JUMP TO LATEST" at bounding box center [789, 348] width 87 height 17
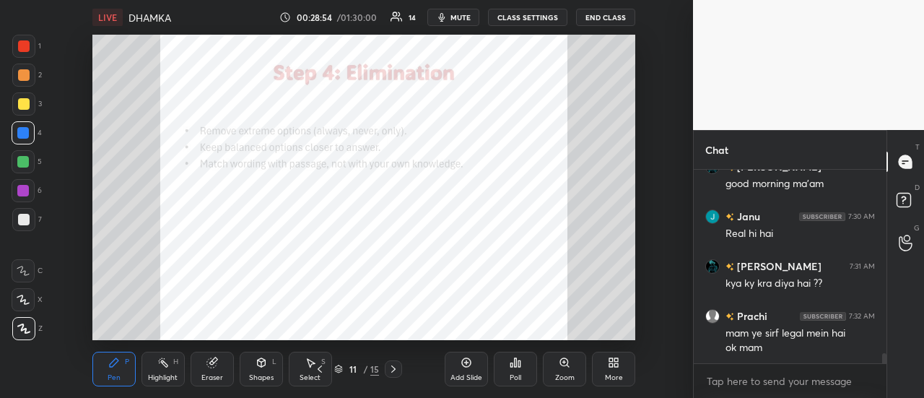
scroll to position [3544, 0]
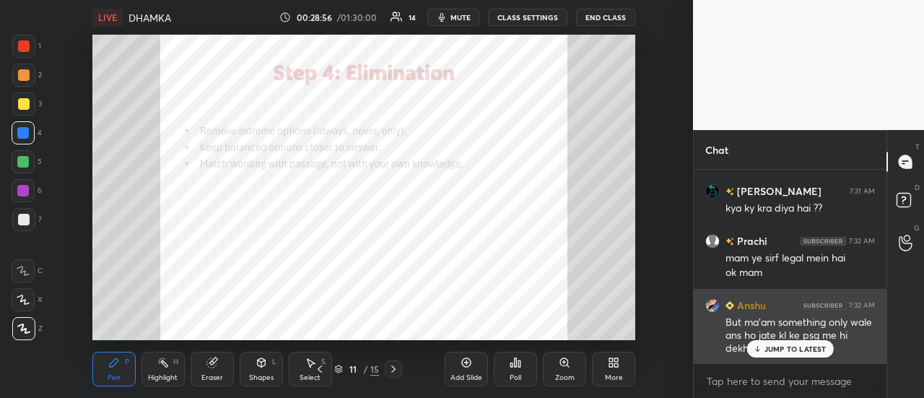
click at [802, 349] on p "JUMP TO LATEST" at bounding box center [795, 348] width 62 height 9
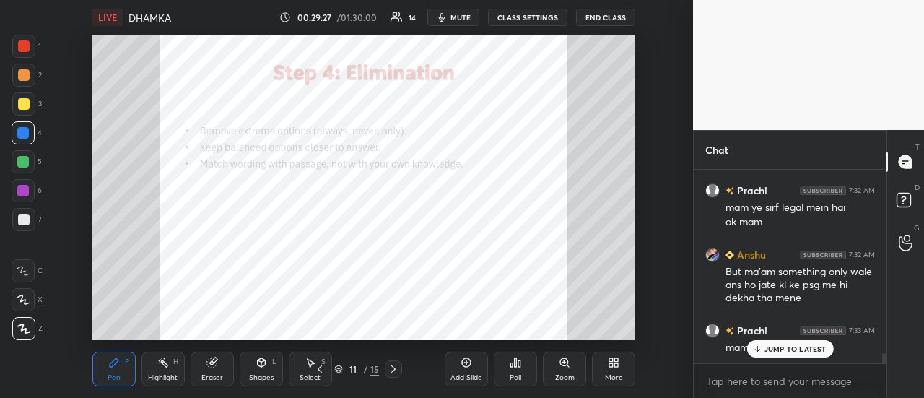
scroll to position [3643, 0]
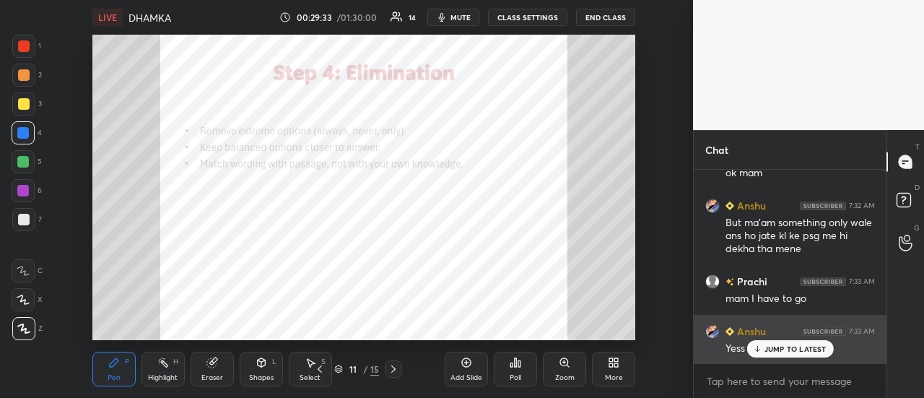
click at [801, 345] on p "JUMP TO LATEST" at bounding box center [795, 348] width 62 height 9
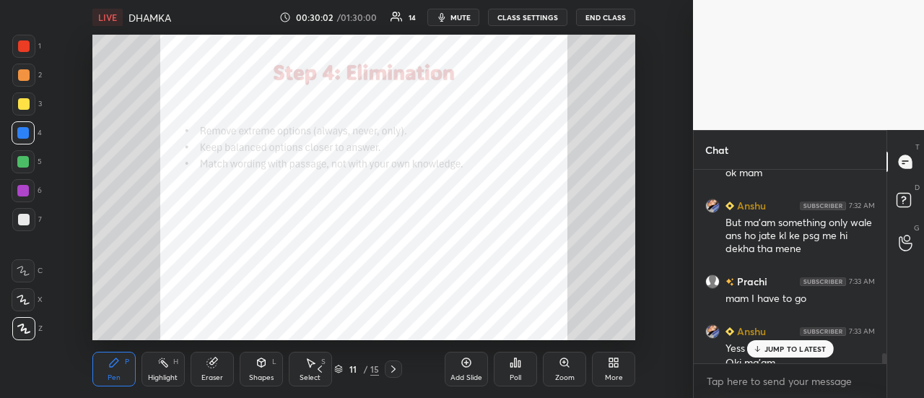
scroll to position [3658, 0]
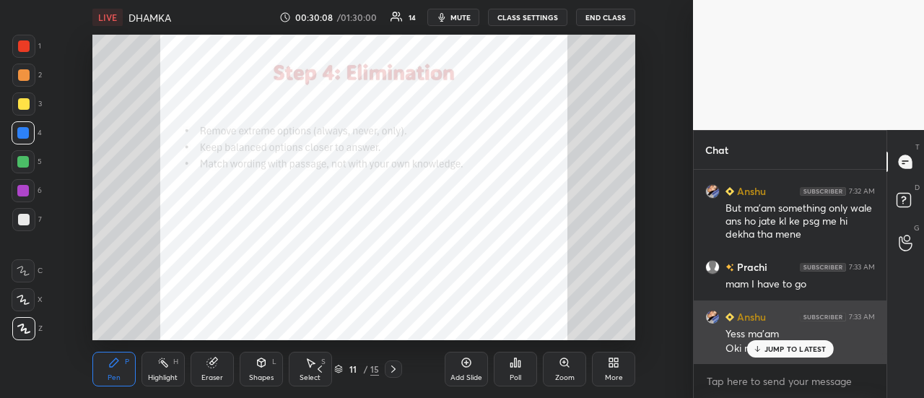
click at [775, 346] on p "JUMP TO LATEST" at bounding box center [795, 348] width 62 height 9
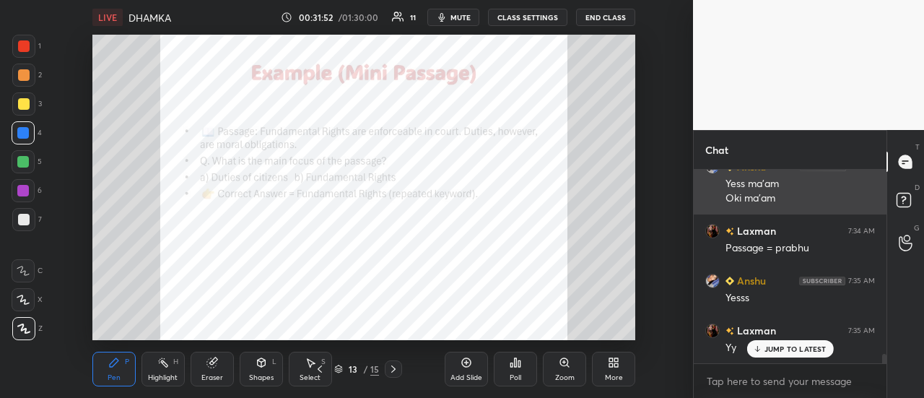
scroll to position [3857, 0]
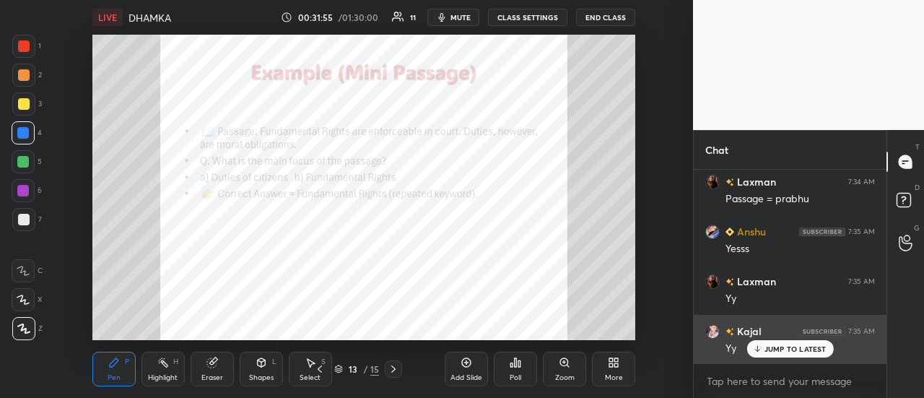
click at [767, 344] on p "JUMP TO LATEST" at bounding box center [795, 348] width 62 height 9
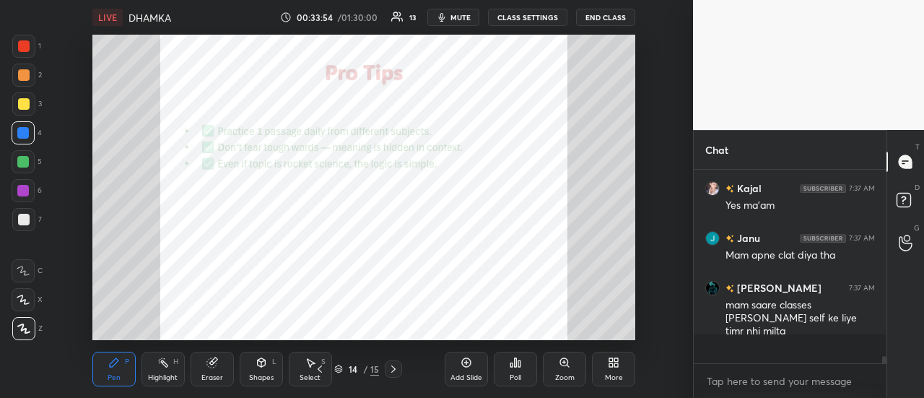
scroll to position [4069, 0]
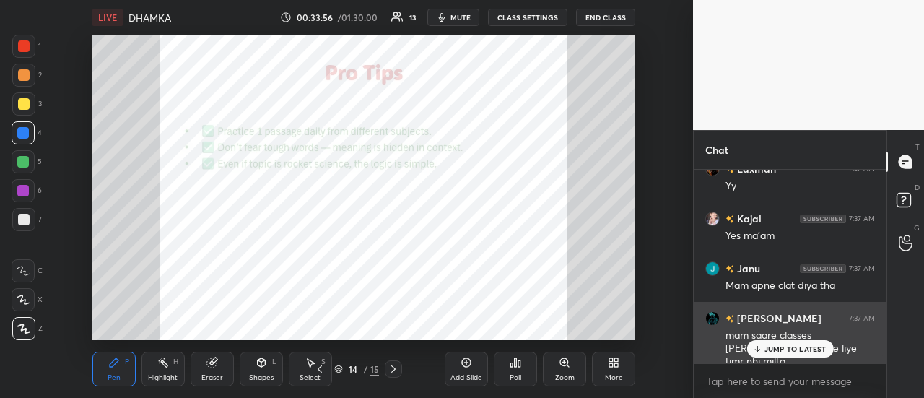
click at [797, 353] on p "JUMP TO LATEST" at bounding box center [795, 348] width 62 height 9
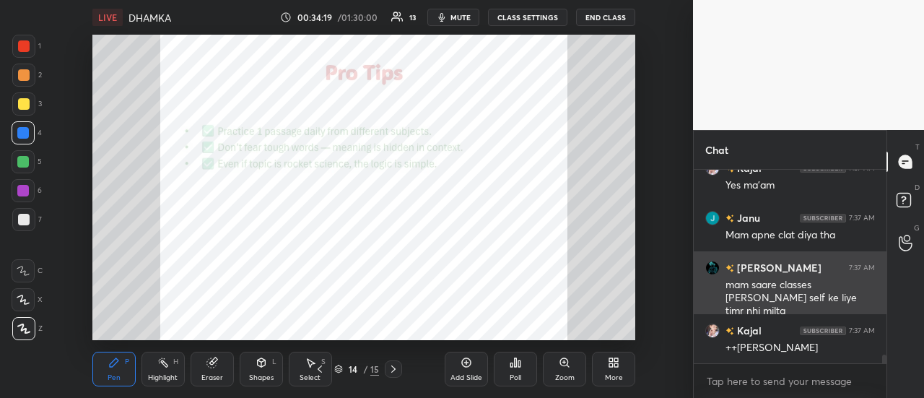
scroll to position [4169, 0]
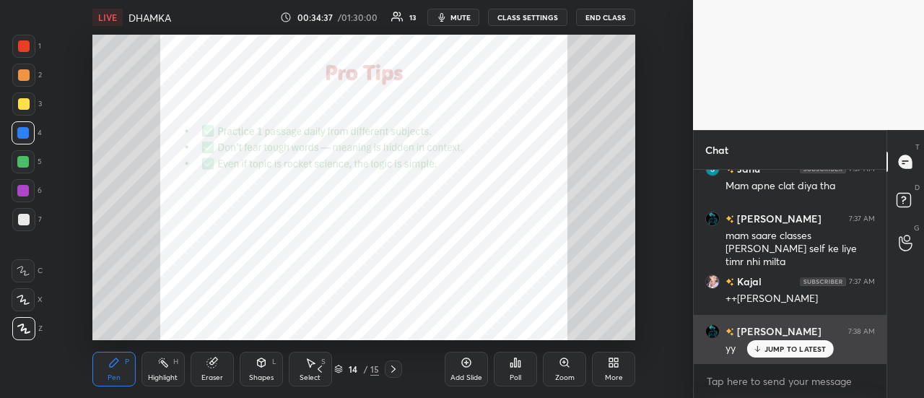
click at [774, 347] on p "JUMP TO LATEST" at bounding box center [795, 348] width 62 height 9
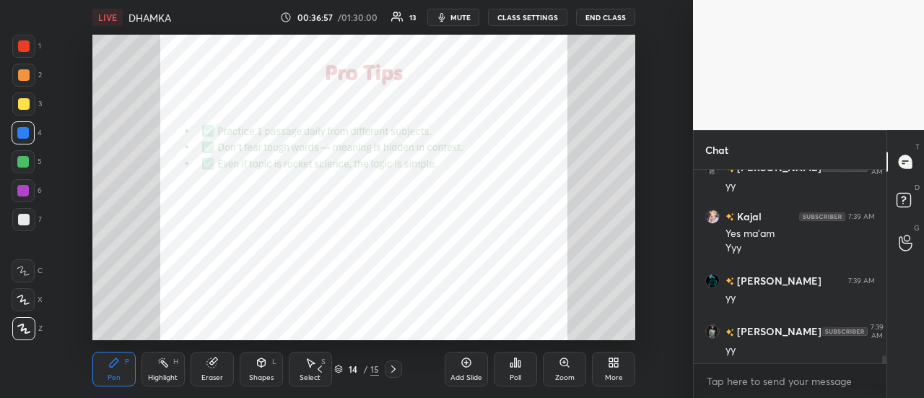
scroll to position [4482, 0]
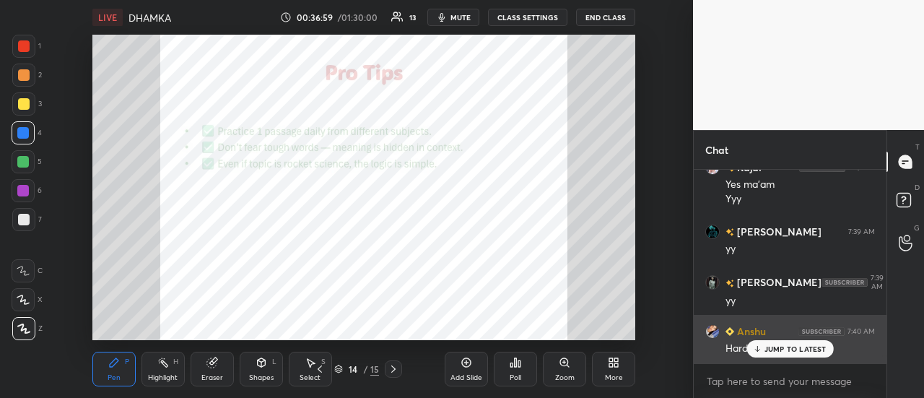
click at [804, 351] on p "JUMP TO LATEST" at bounding box center [795, 348] width 62 height 9
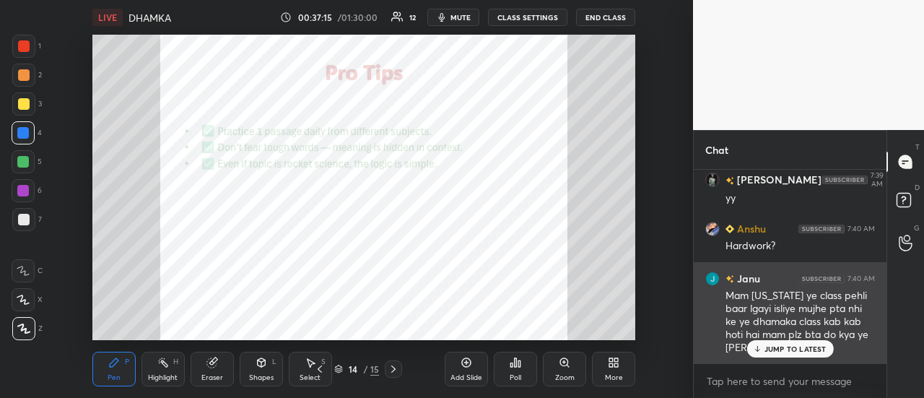
scroll to position [4633, 0]
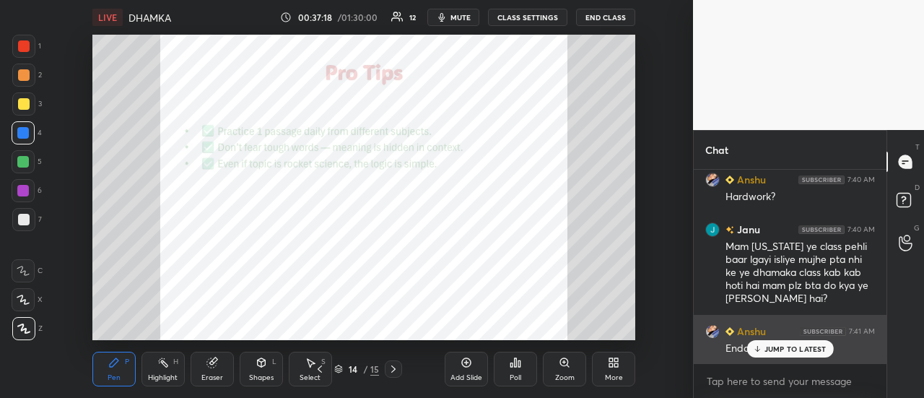
click at [785, 349] on p "JUMP TO LATEST" at bounding box center [795, 348] width 62 height 9
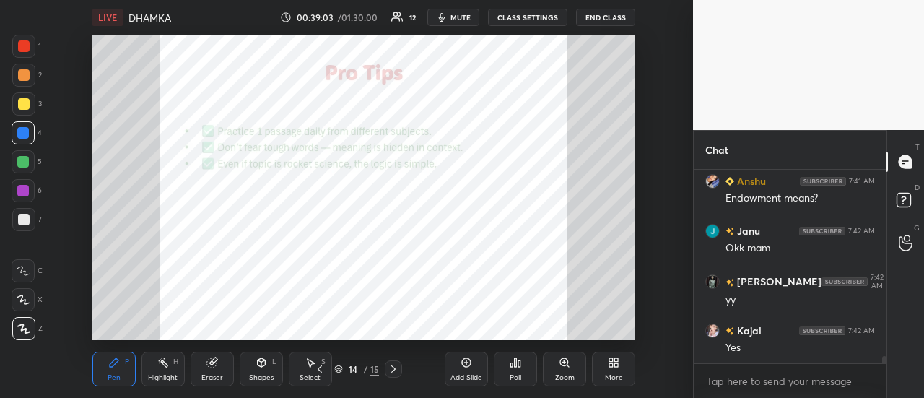
scroll to position [4833, 0]
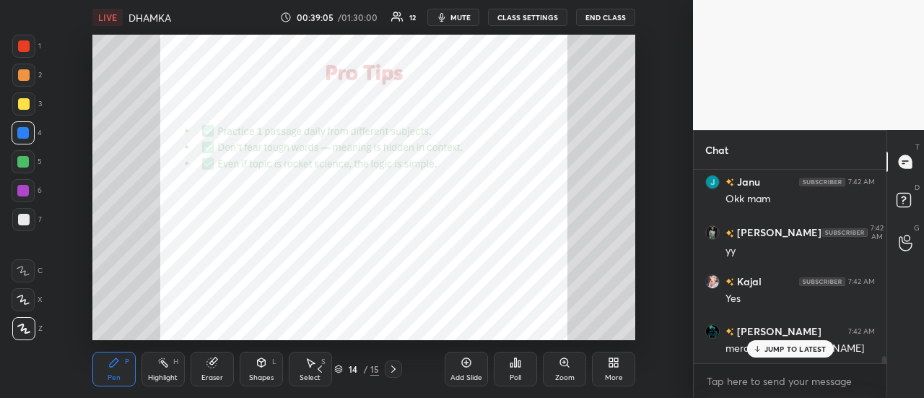
click at [805, 346] on p "JUMP TO LATEST" at bounding box center [795, 348] width 62 height 9
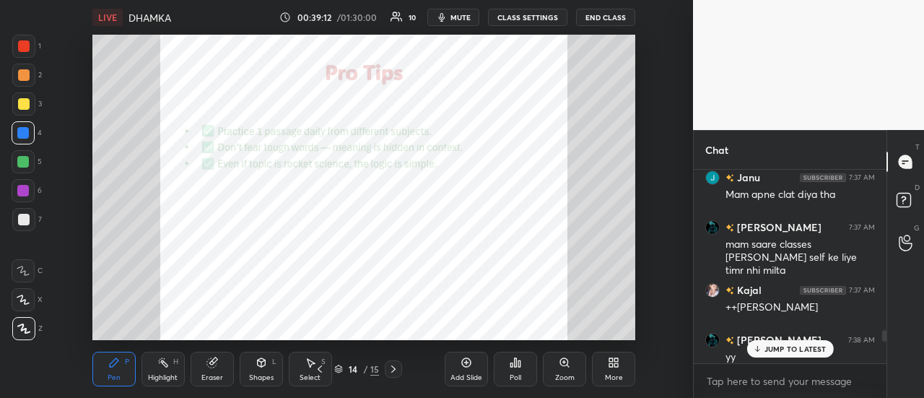
scroll to position [4159, 0]
click at [792, 346] on p "JUMP TO LATEST" at bounding box center [795, 348] width 62 height 9
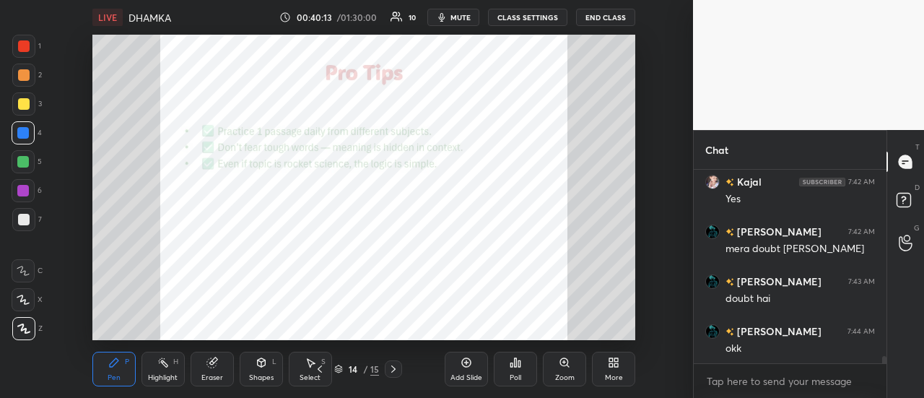
scroll to position [4983, 0]
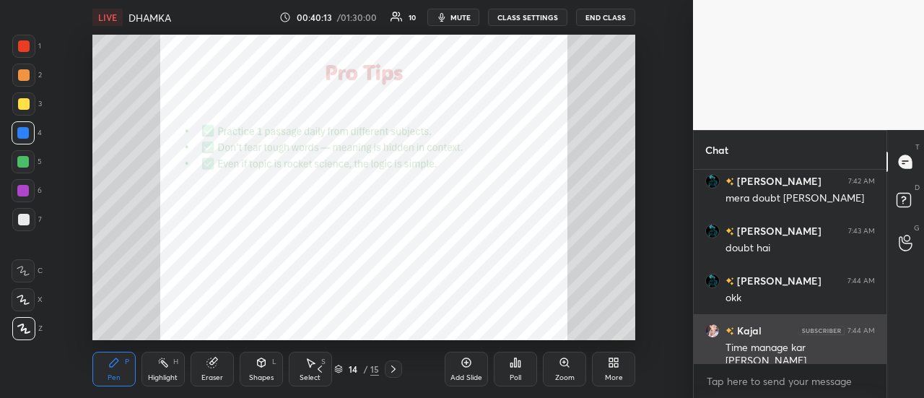
click at [801, 349] on div "Time manage kar [PERSON_NAME]" at bounding box center [799, 354] width 149 height 27
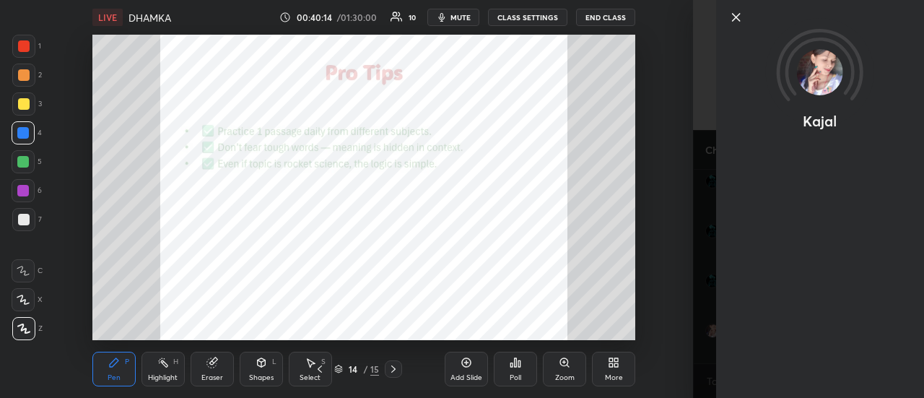
click at [733, 17] on icon at bounding box center [735, 17] width 17 height 17
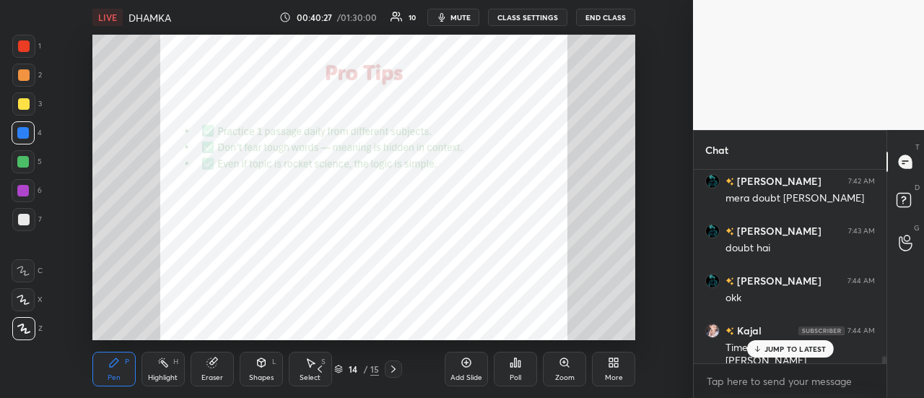
scroll to position [5058, 0]
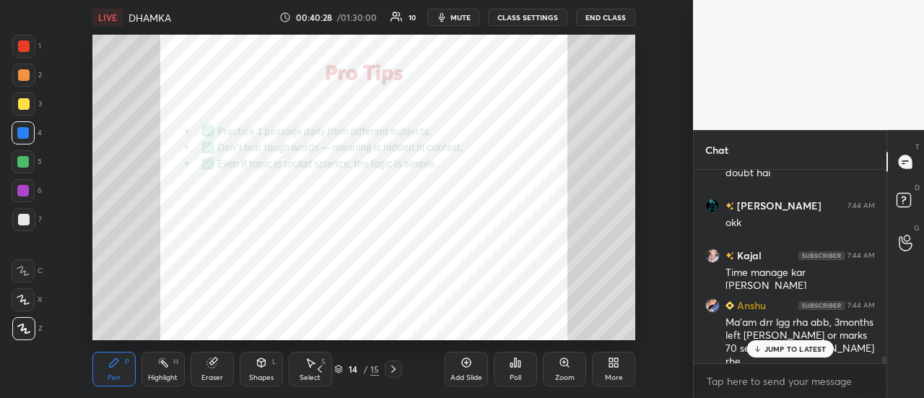
click at [804, 357] on div "[PERSON_NAME] 7:44 AM Ma'am drr lgg rha abb, 3months left [PERSON_NAME] or mark…" at bounding box center [790, 333] width 193 height 89
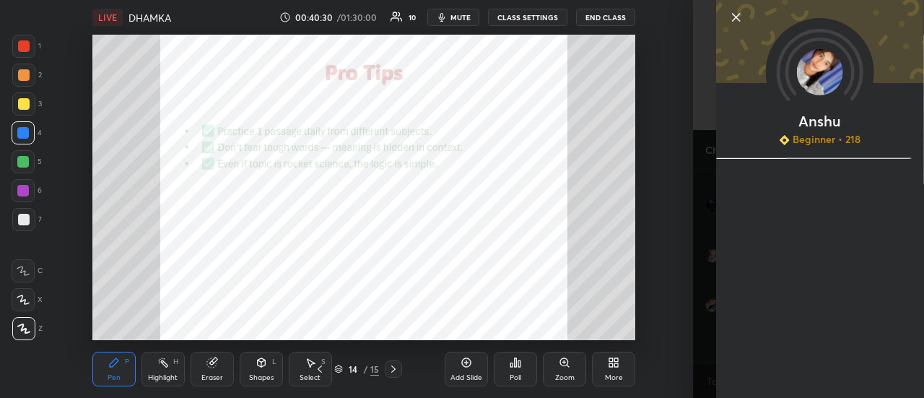
click at [735, 19] on icon at bounding box center [735, 17] width 17 height 17
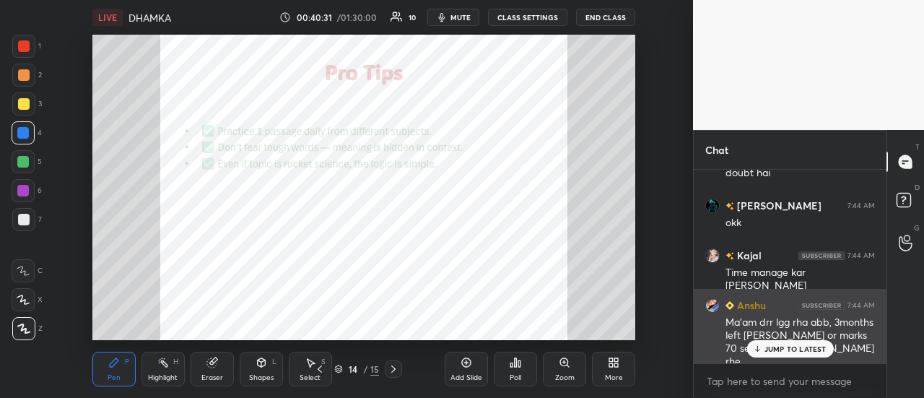
click at [783, 351] on p "JUMP TO LATEST" at bounding box center [795, 348] width 62 height 9
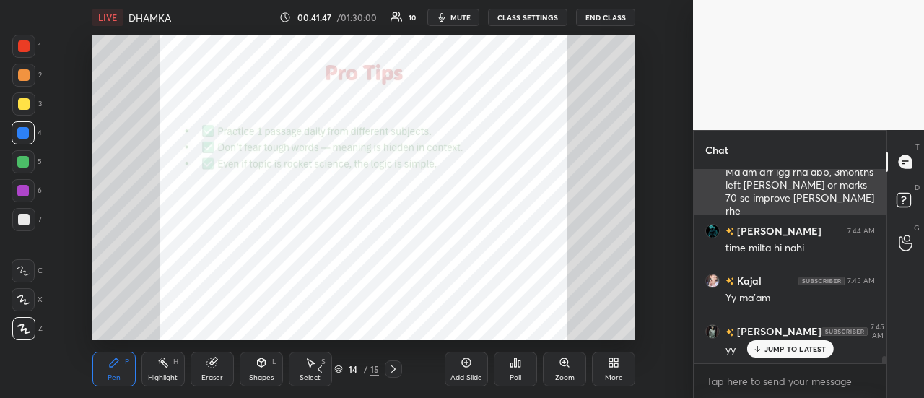
scroll to position [5257, 0]
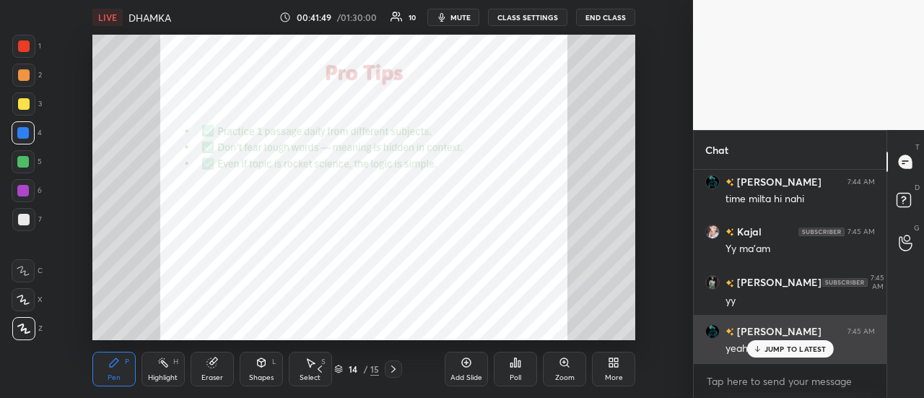
click at [797, 346] on p "JUMP TO LATEST" at bounding box center [795, 348] width 62 height 9
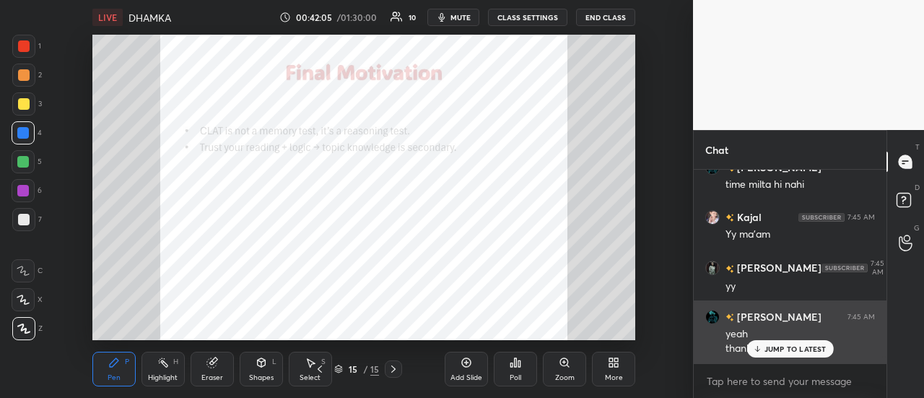
click at [760, 344] on div "JUMP TO LATEST" at bounding box center [789, 348] width 87 height 17
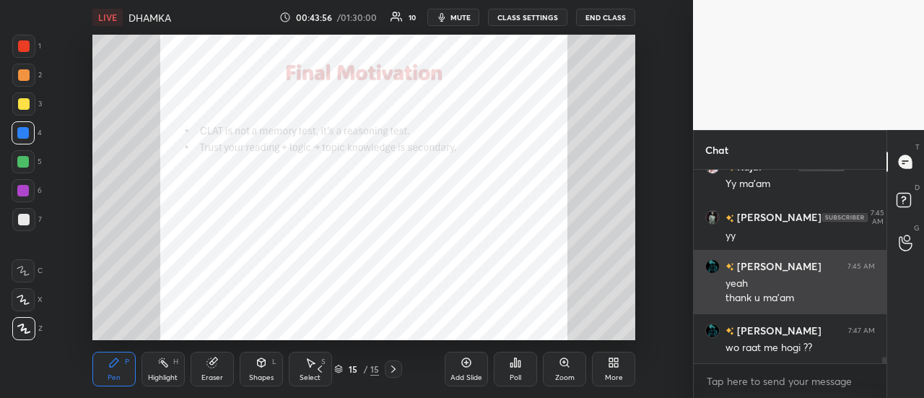
scroll to position [5371, 0]
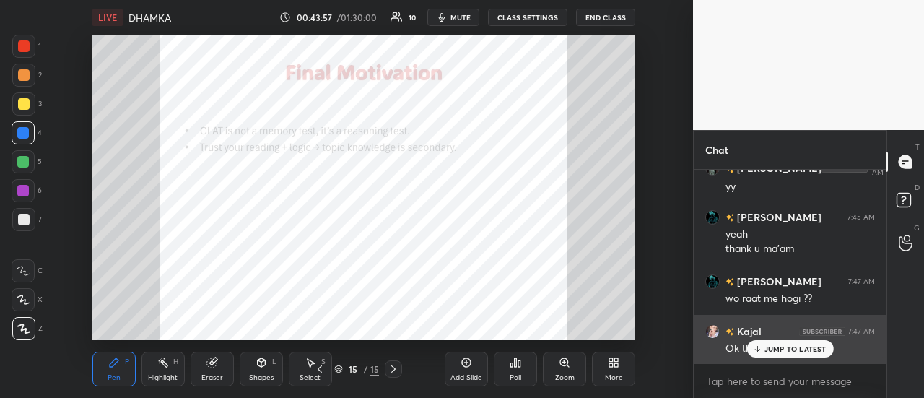
click at [795, 346] on p "JUMP TO LATEST" at bounding box center [795, 348] width 62 height 9
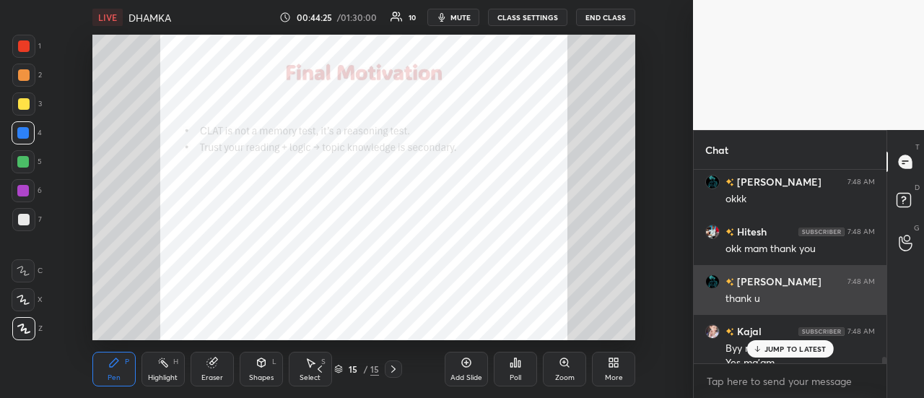
scroll to position [5684, 0]
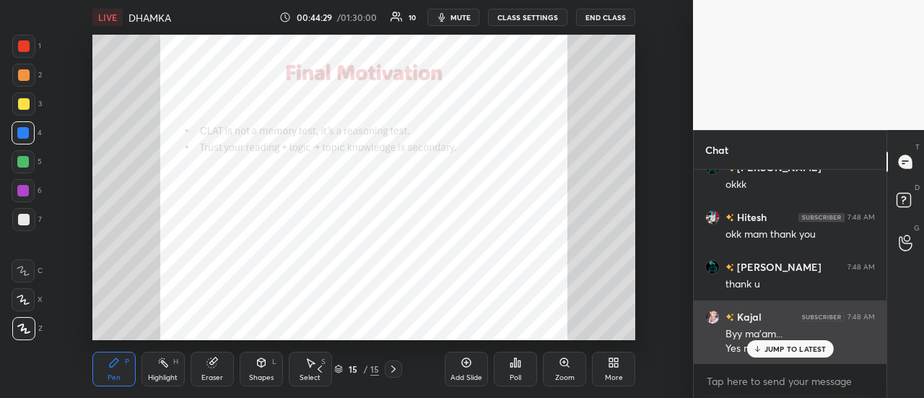
click at [771, 347] on p "JUMP TO LATEST" at bounding box center [795, 348] width 62 height 9
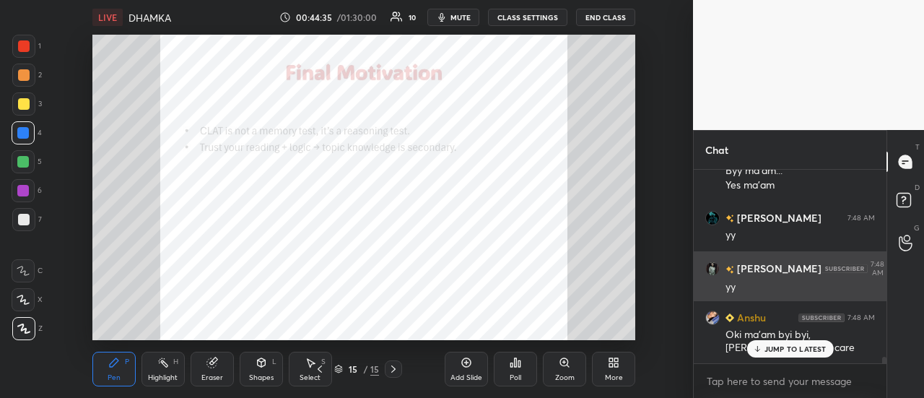
scroll to position [5896, 0]
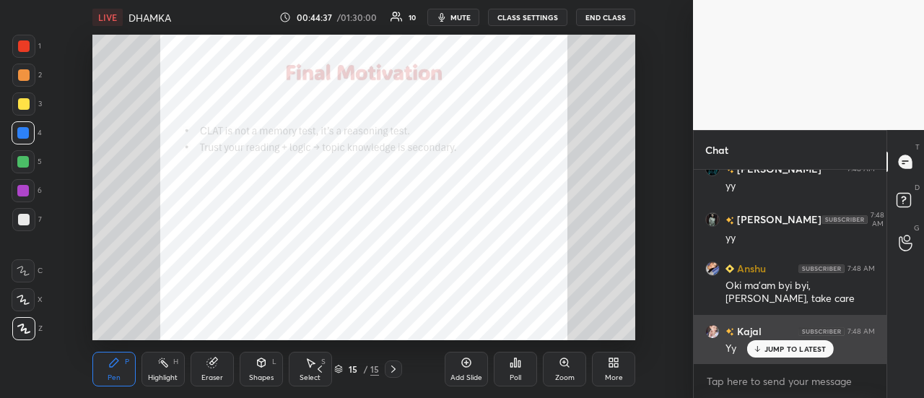
click at [788, 349] on p "JUMP TO LATEST" at bounding box center [795, 348] width 62 height 9
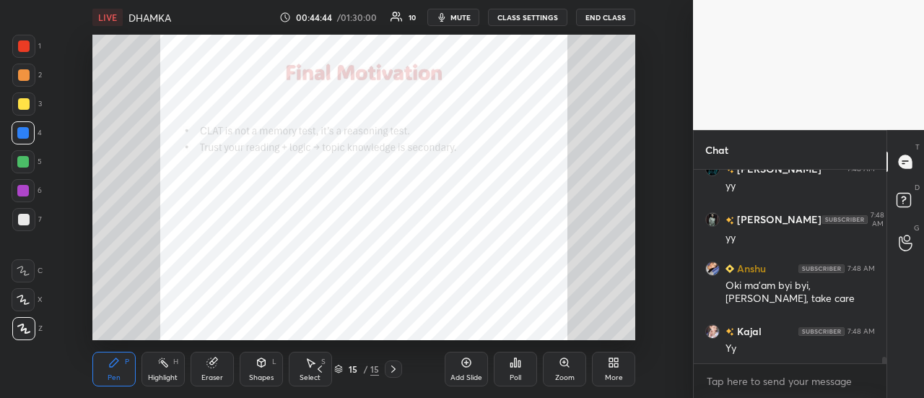
scroll to position [5947, 0]
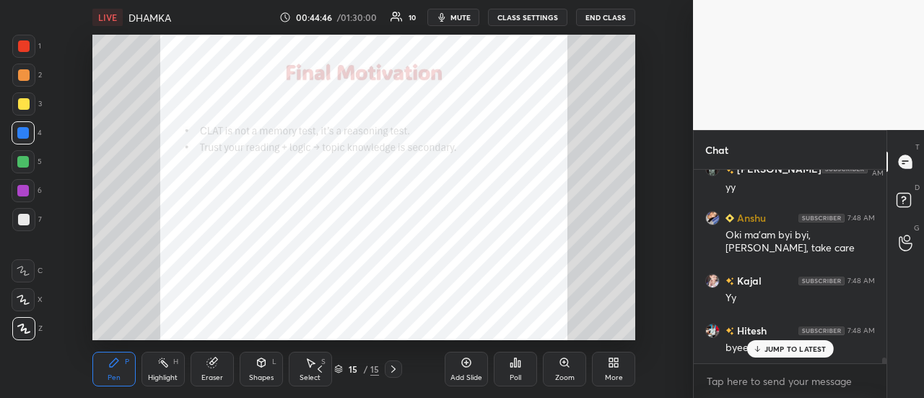
click at [471, 372] on div "Add Slide" at bounding box center [466, 368] width 43 height 35
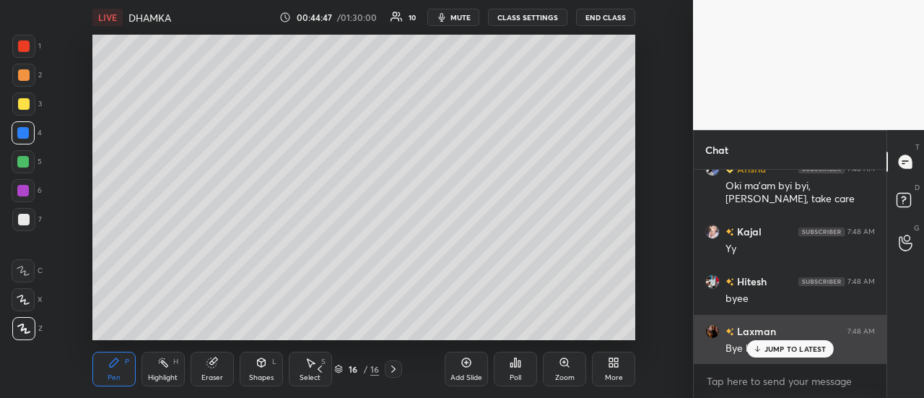
click at [795, 355] on div "JUMP TO LATEST" at bounding box center [789, 348] width 87 height 17
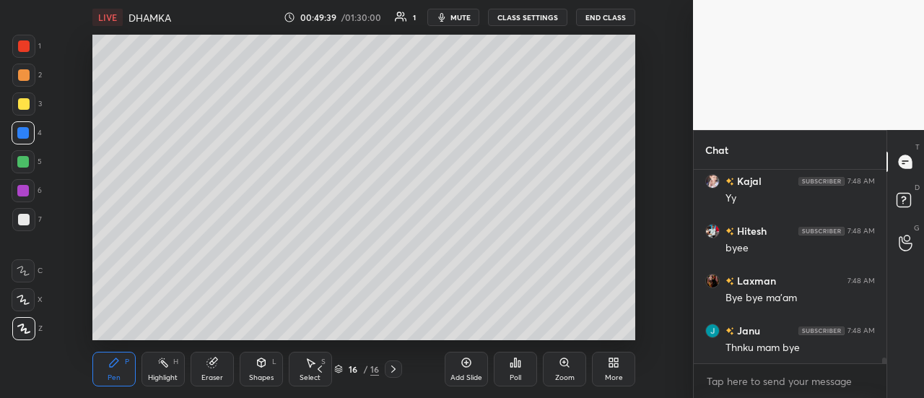
scroll to position [6081, 0]
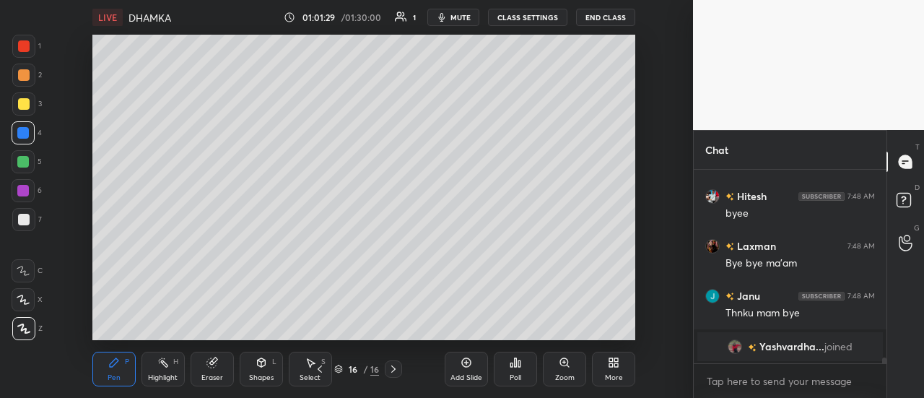
click at [460, 23] on button "mute" at bounding box center [453, 17] width 52 height 17
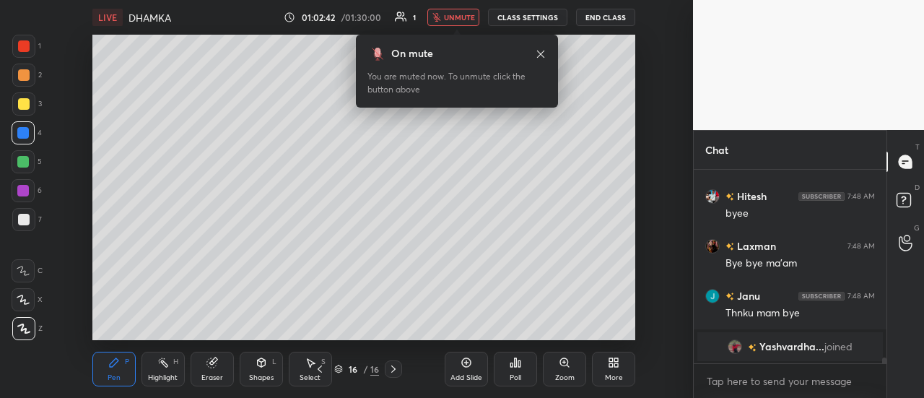
click at [460, 18] on span "unmute" at bounding box center [459, 17] width 31 height 10
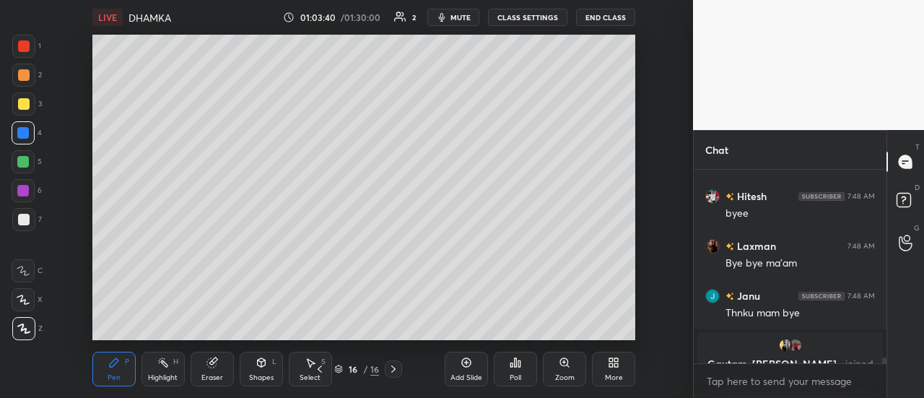
scroll to position [6098, 0]
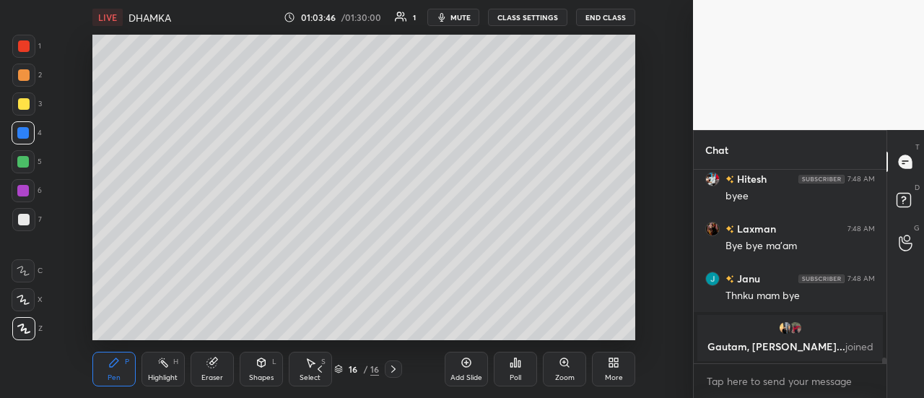
click at [640, 279] on div "Setting up your live class Poll for secs No correct answer Start poll" at bounding box center [363, 187] width 635 height 305
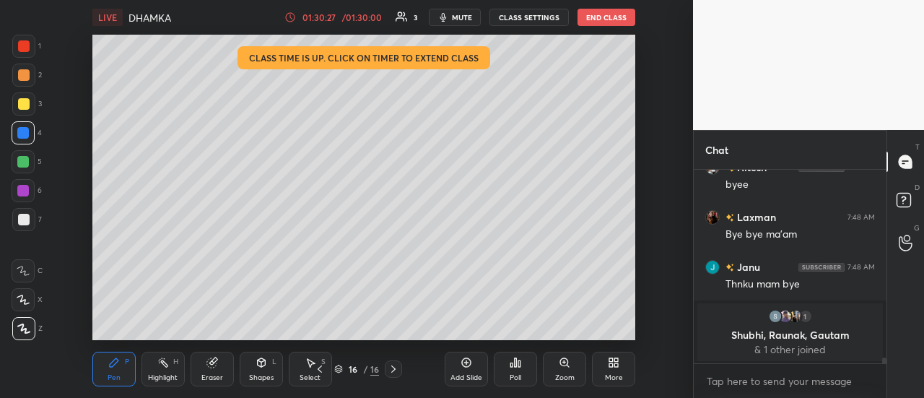
click at [606, 22] on button "End Class" at bounding box center [606, 17] width 58 height 17
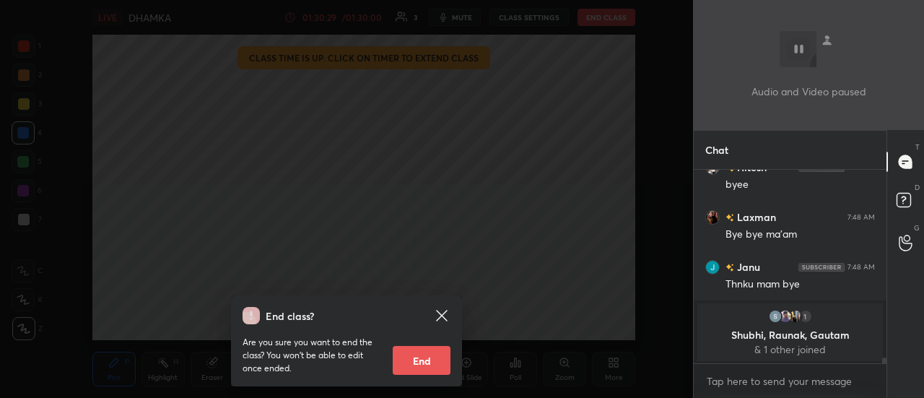
click at [430, 351] on button "End" at bounding box center [422, 360] width 58 height 29
type textarea "x"
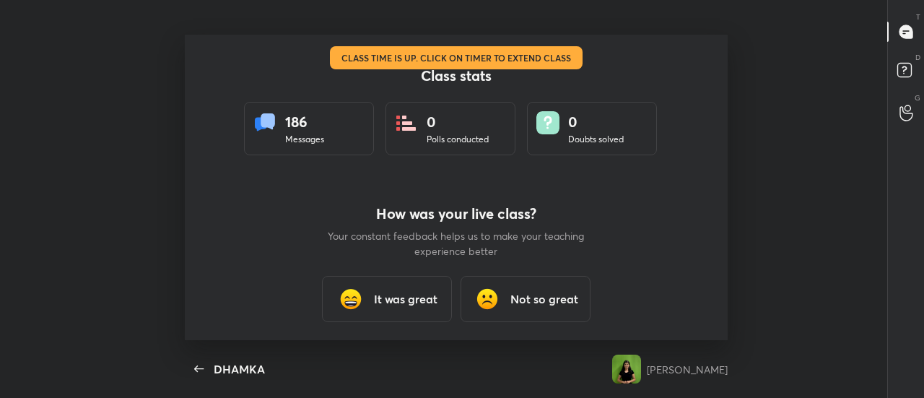
scroll to position [0, 0]
